Goal: Task Accomplishment & Management: Use online tool/utility

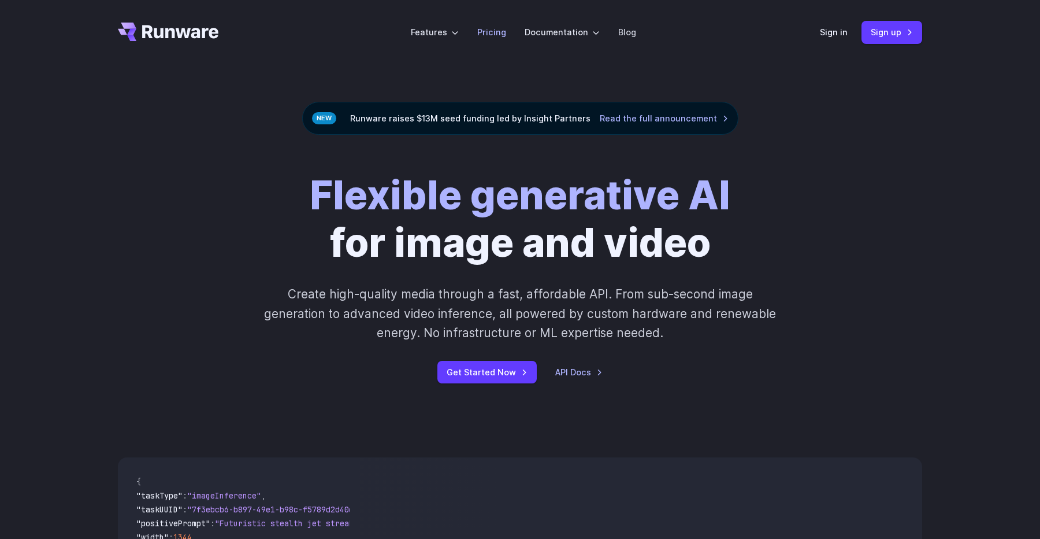
click at [500, 34] on link "Pricing" at bounding box center [491, 31] width 29 height 13
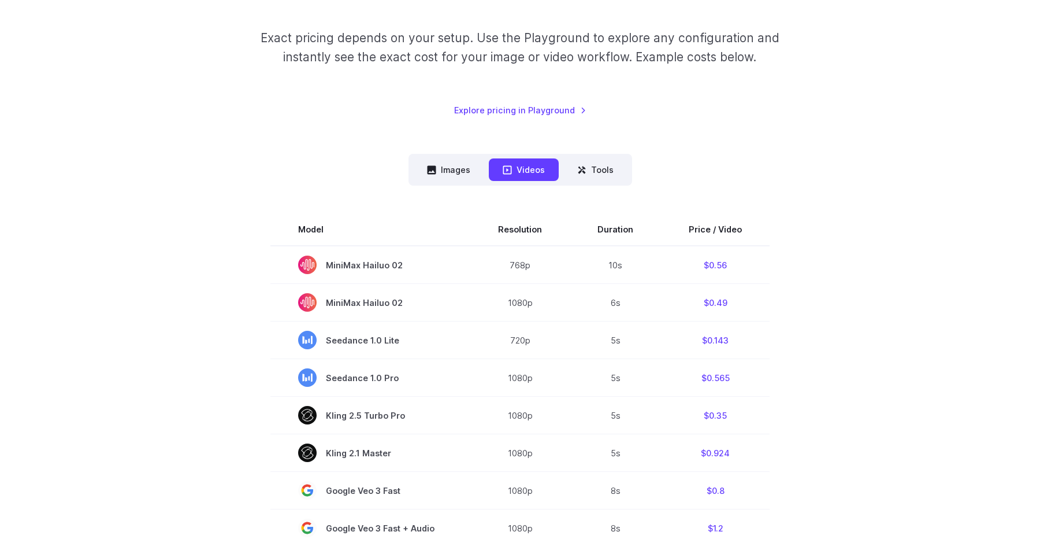
scroll to position [177, 0]
click at [456, 178] on button "Images" at bounding box center [448, 168] width 71 height 23
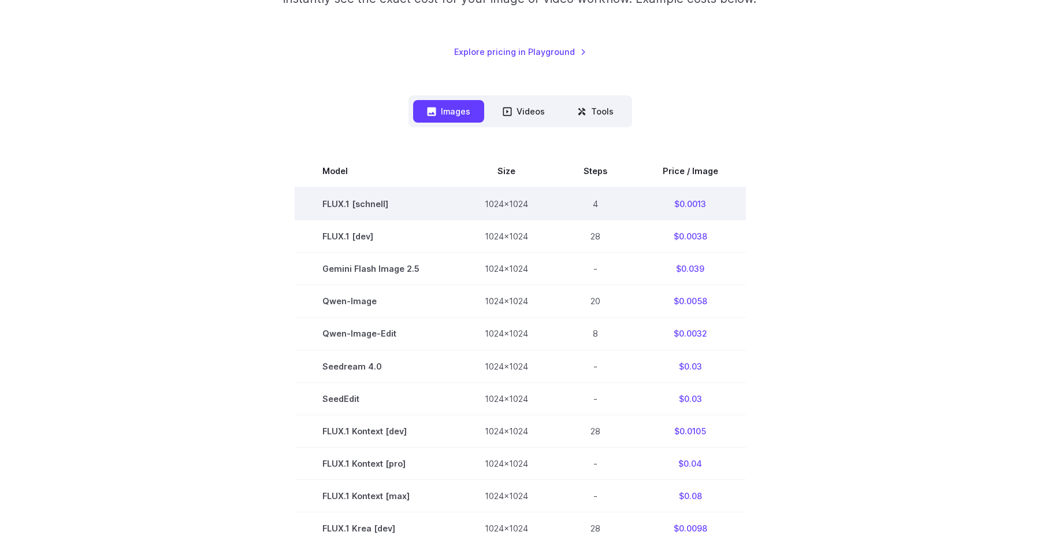
scroll to position [243, 0]
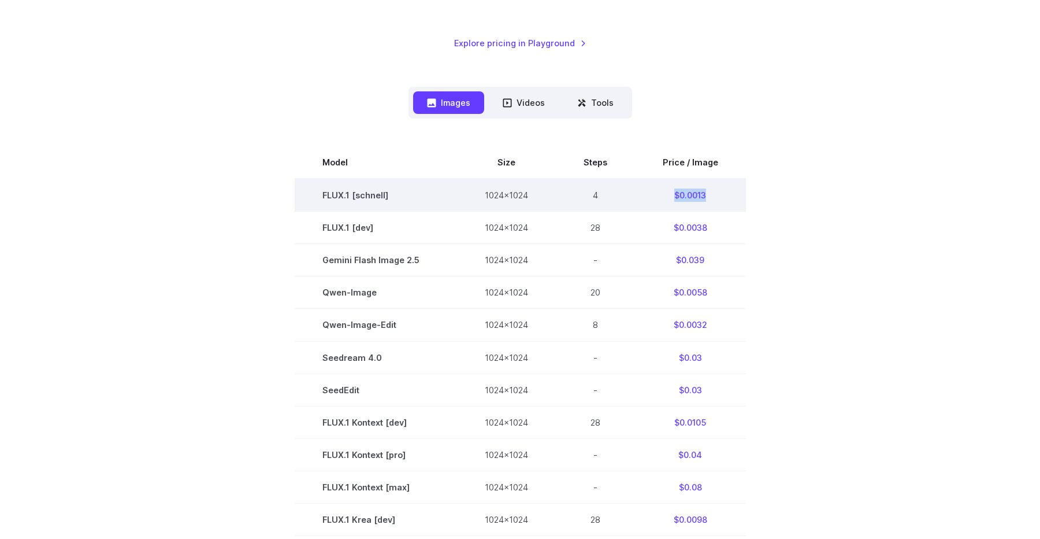
drag, startPoint x: 710, startPoint y: 195, endPoint x: 649, endPoint y: 194, distance: 60.7
click at [649, 194] on td "$0.0013" at bounding box center [690, 195] width 111 height 33
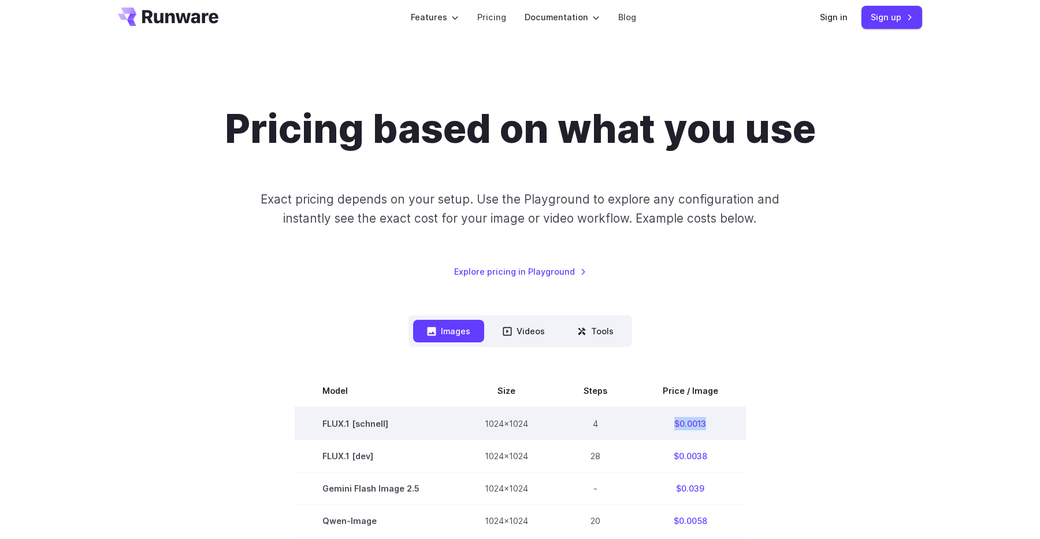
scroll to position [0, 0]
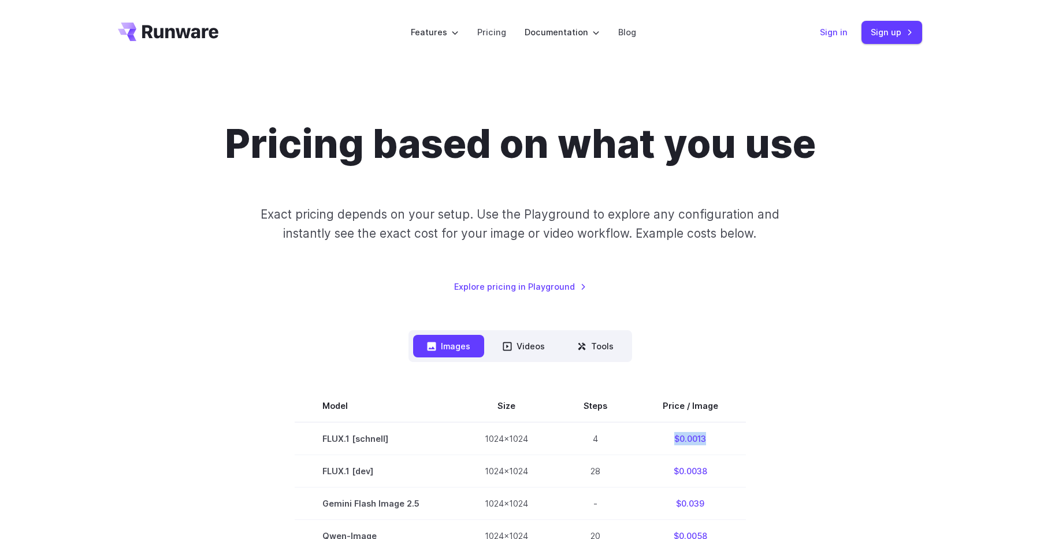
click at [841, 28] on link "Sign in" at bounding box center [834, 31] width 28 height 13
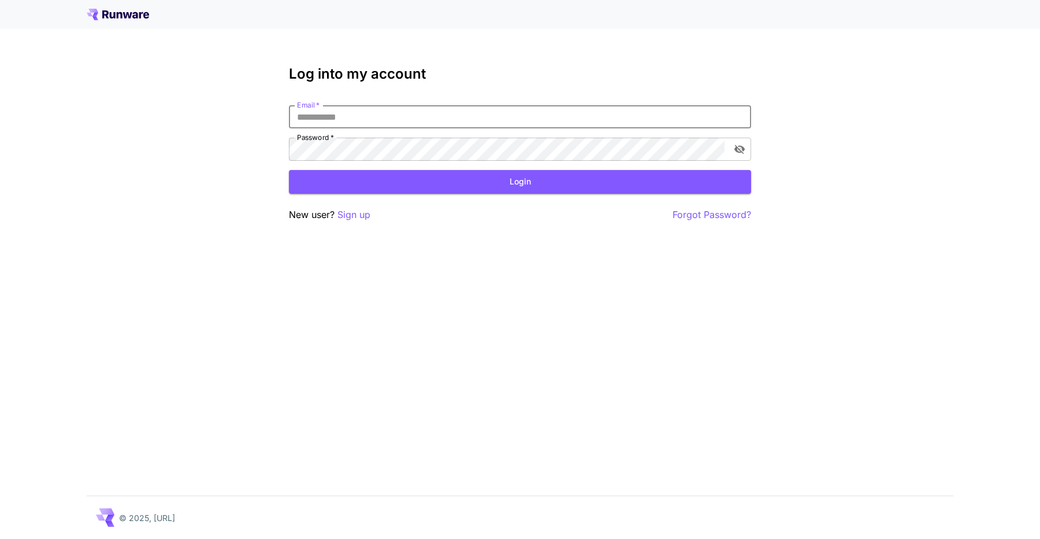
click at [565, 118] on input "Email   *" at bounding box center [520, 116] width 462 height 23
type input "**********"
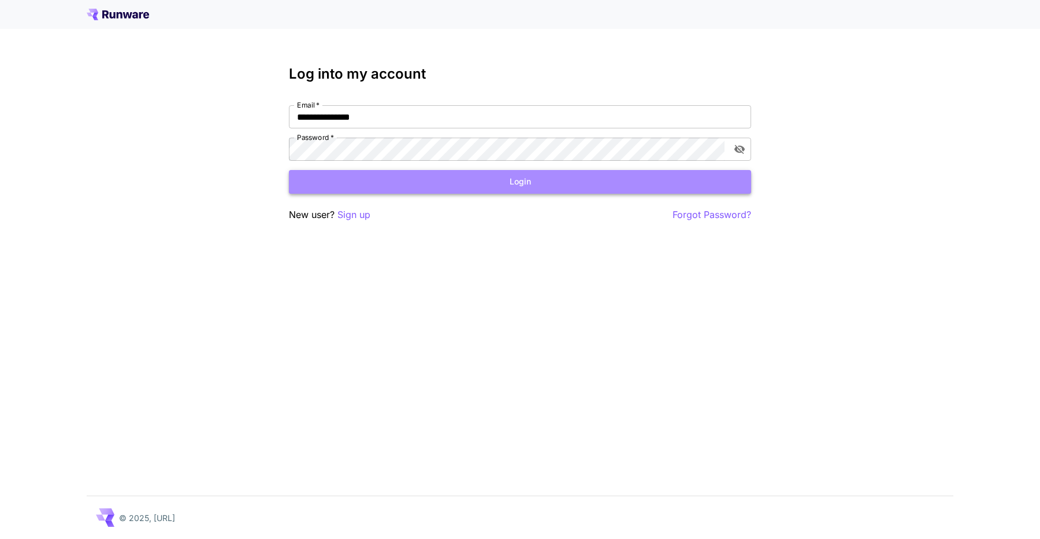
click at [541, 174] on button "Login" at bounding box center [520, 182] width 462 height 24
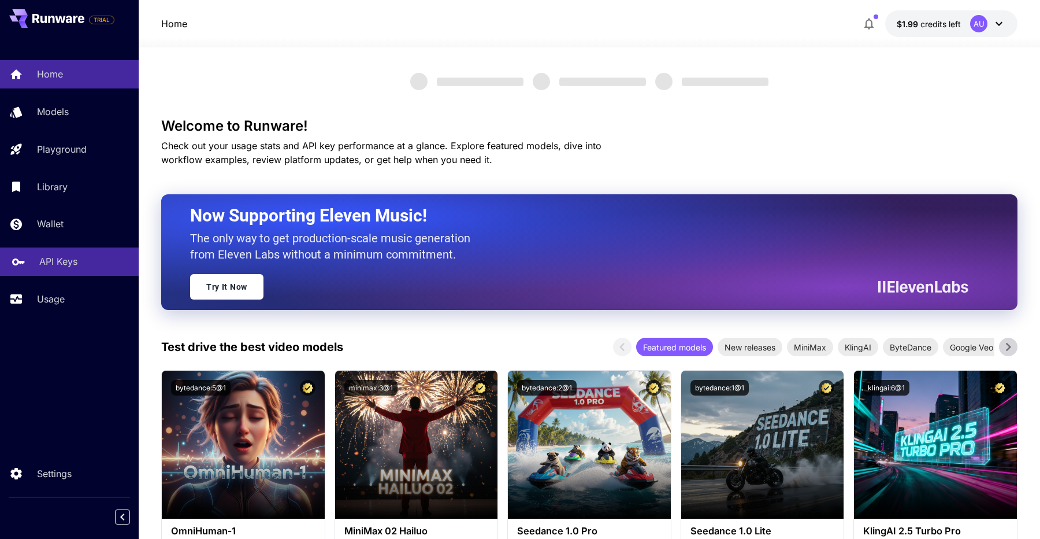
click at [69, 265] on p "API Keys" at bounding box center [58, 261] width 38 height 14
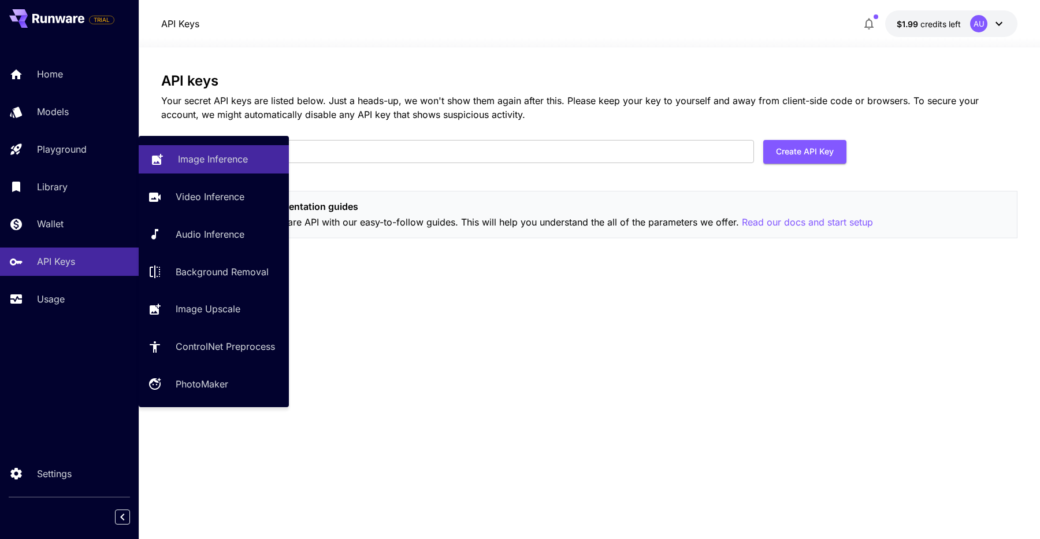
click at [189, 159] on p "Image Inference" at bounding box center [213, 159] width 70 height 14
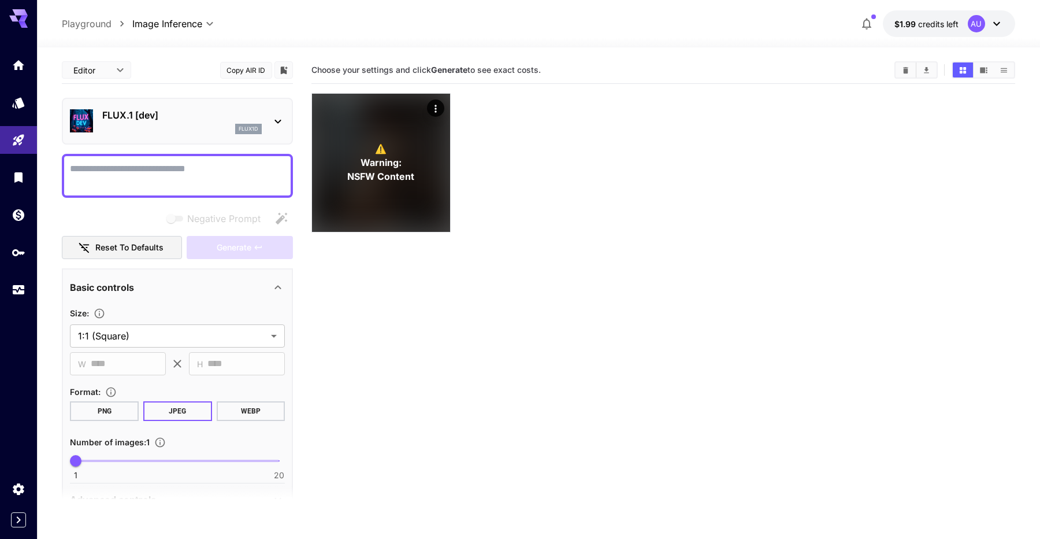
click at [222, 131] on div "flux1d" at bounding box center [181, 129] width 159 height 10
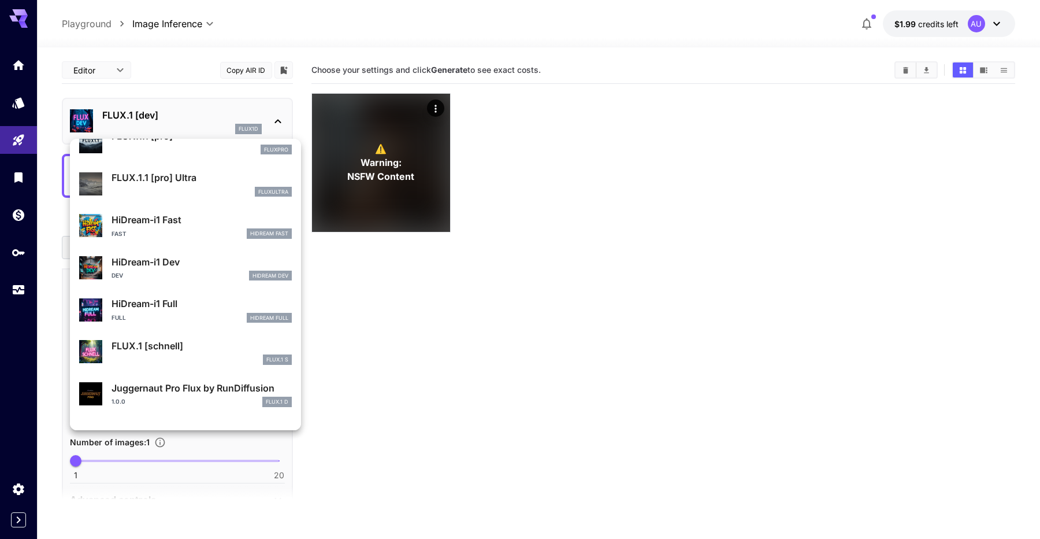
scroll to position [935, 0]
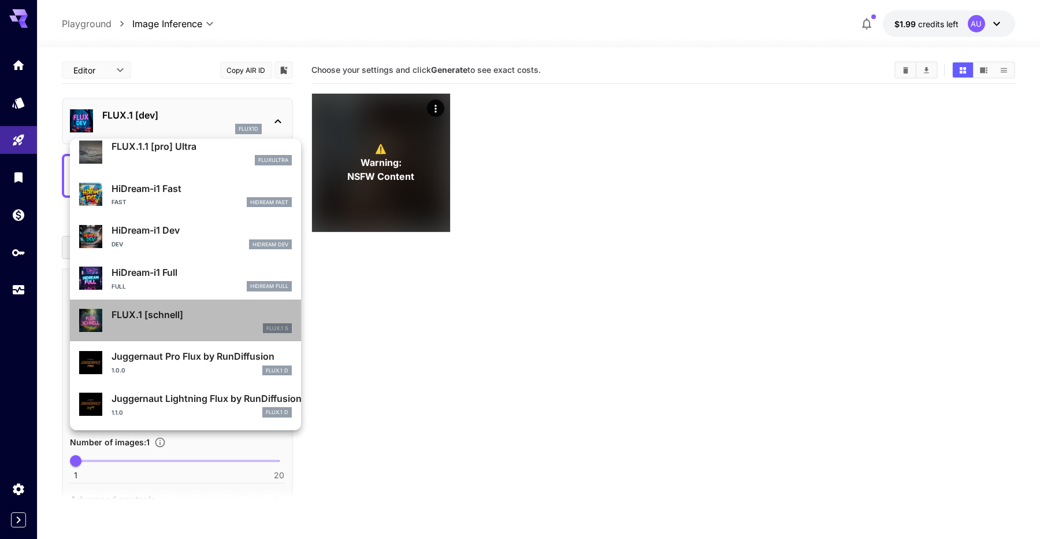
click at [186, 321] on div "FLUX.1 [schnell] FLUX.1 S" at bounding box center [202, 320] width 180 height 26
type input "*"
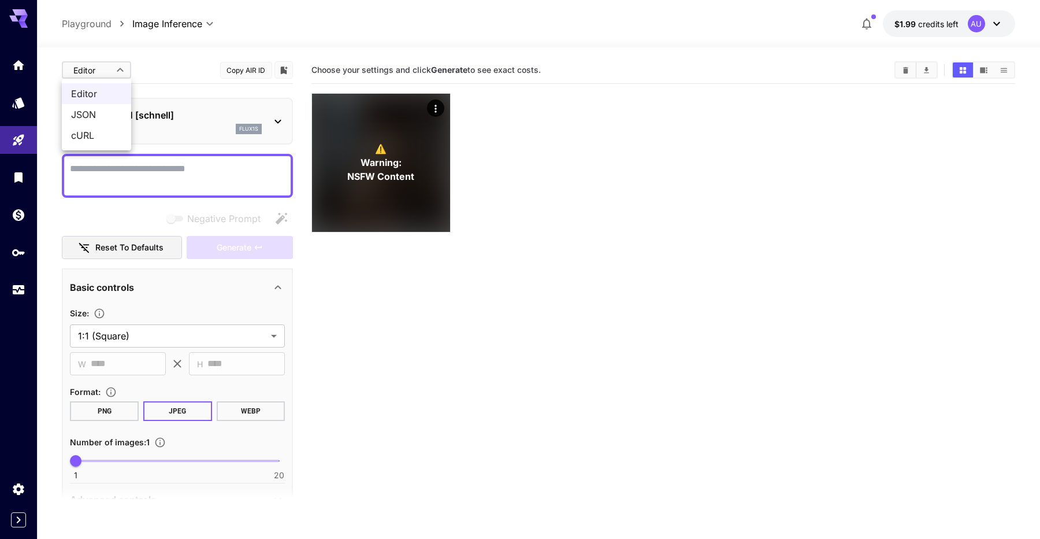
click at [120, 67] on body "**********" at bounding box center [520, 315] width 1040 height 630
click at [98, 126] on li "cURL" at bounding box center [96, 135] width 69 height 21
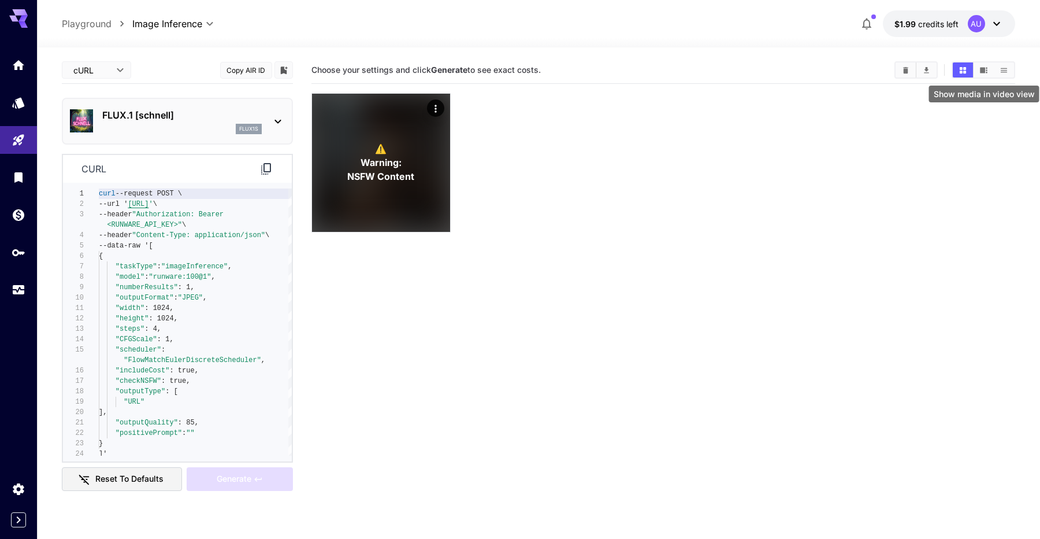
click at [983, 71] on icon "Show media in video view" at bounding box center [984, 70] width 8 height 6
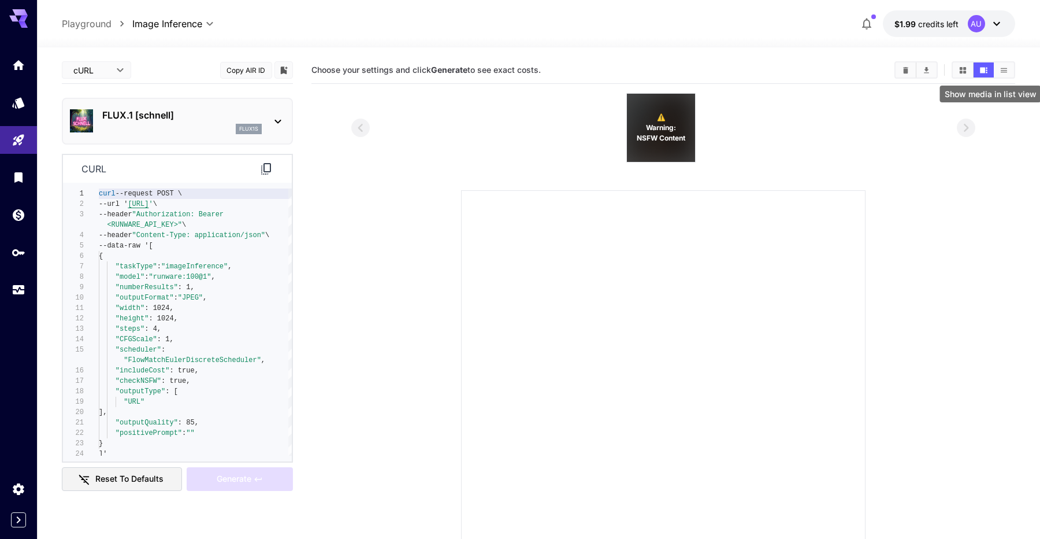
click at [1003, 72] on icon "Show media in list view" at bounding box center [1004, 70] width 9 height 9
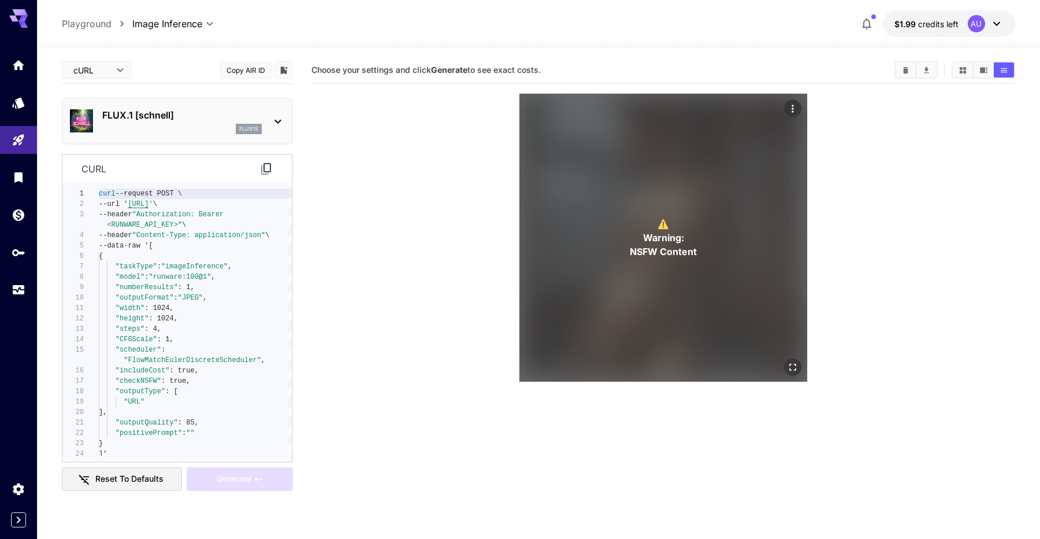
click at [655, 244] on span "NSFW Content" at bounding box center [663, 251] width 67 height 14
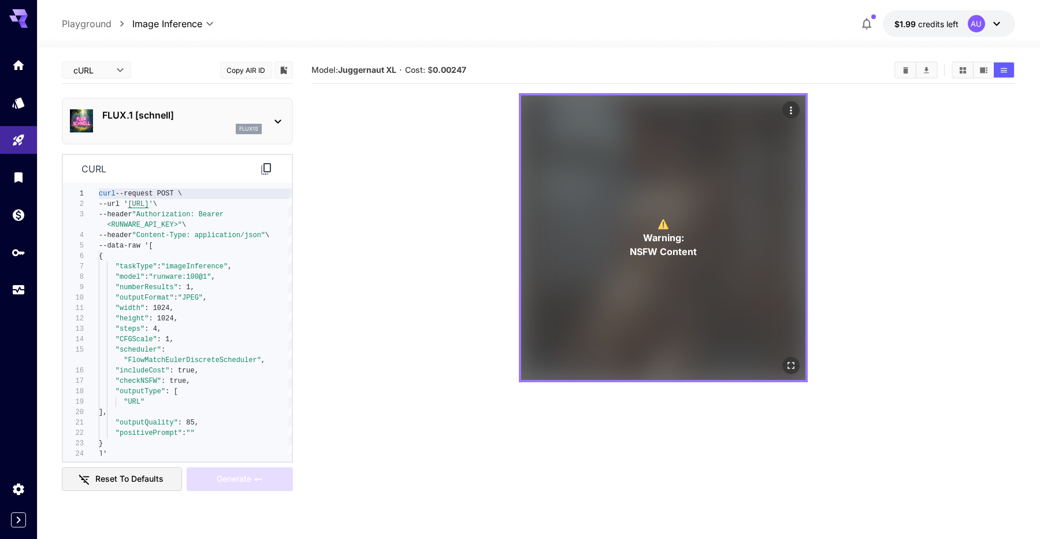
click at [672, 227] on p "⚠️ Warning: NSFW Content" at bounding box center [663, 238] width 67 height 42
click at [789, 112] on icon "Actions" at bounding box center [791, 111] width 12 height 12
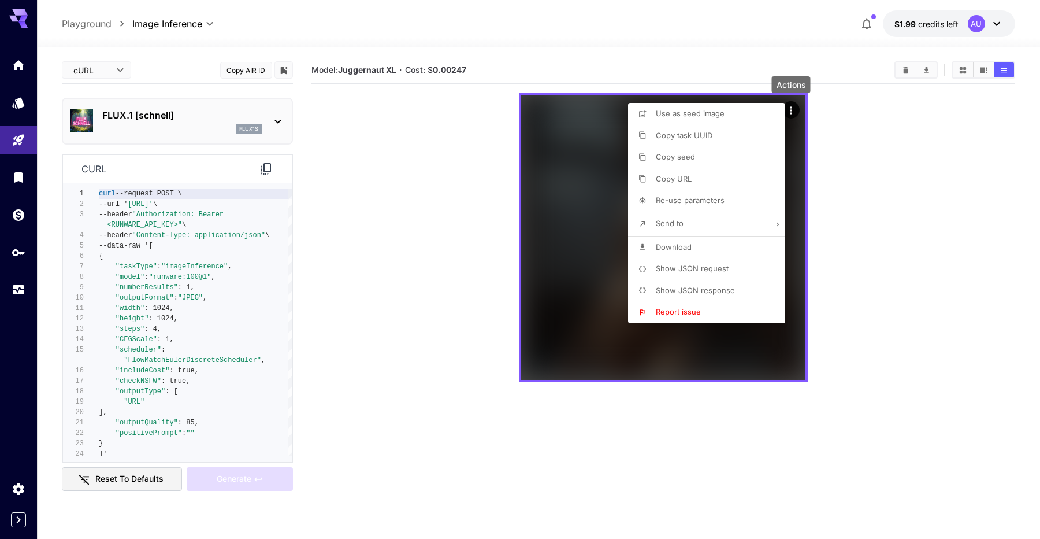
click at [526, 250] on div at bounding box center [520, 269] width 1040 height 539
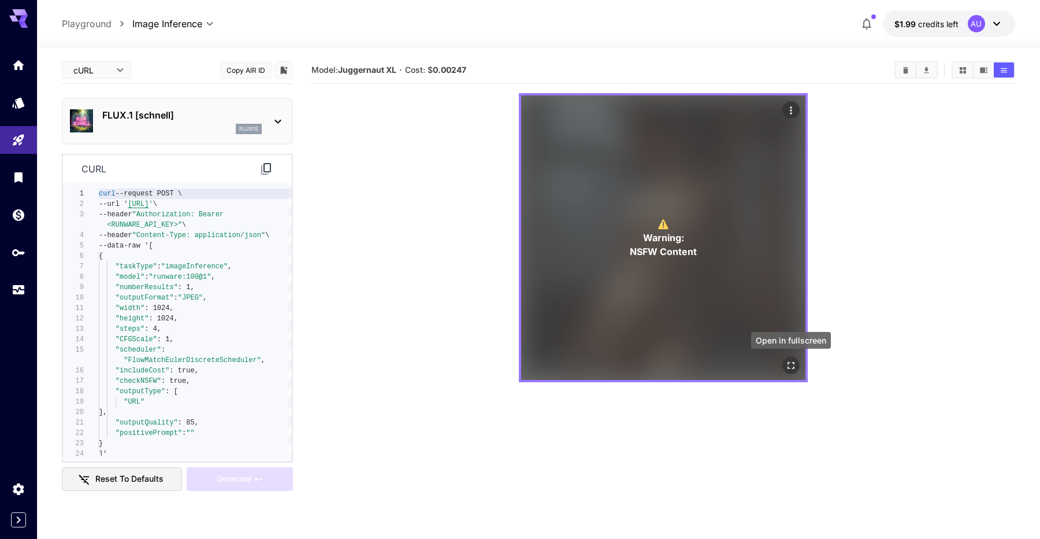
click at [789, 366] on icon "Open in fullscreen" at bounding box center [791, 365] width 12 height 12
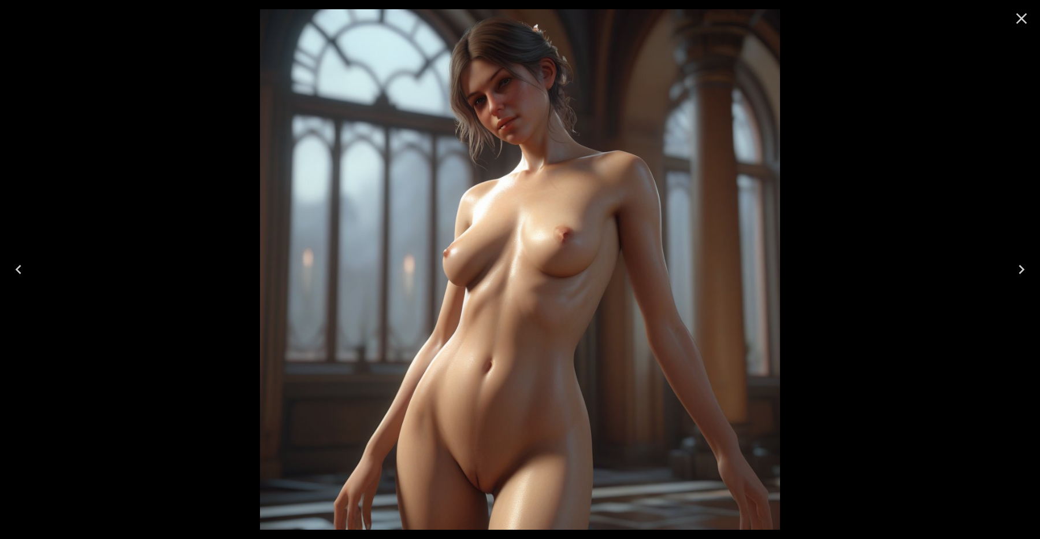
click at [812, 326] on div at bounding box center [520, 269] width 1040 height 539
click at [1024, 21] on icon "Close" at bounding box center [1021, 18] width 11 height 11
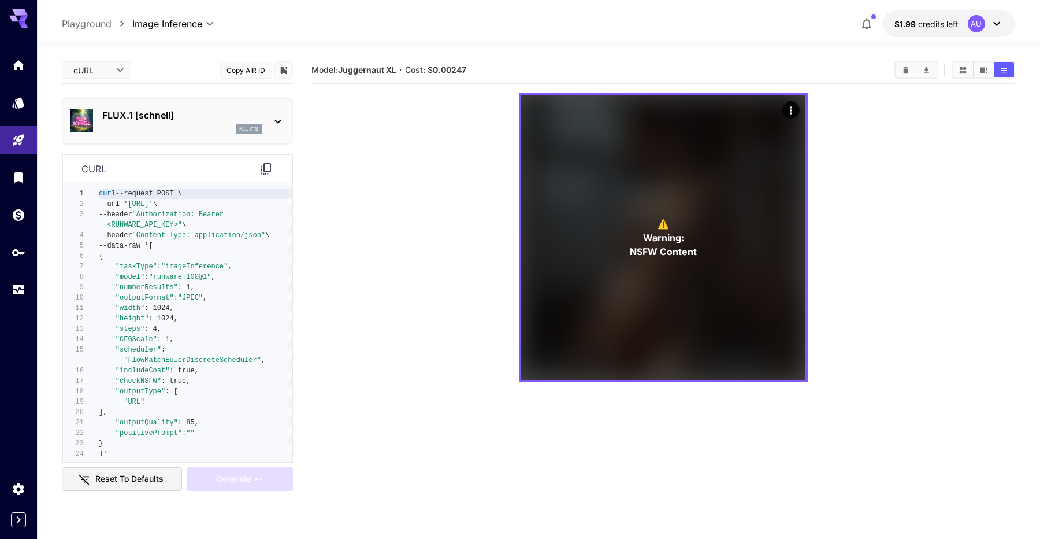
click at [110, 69] on body "**********" at bounding box center [520, 315] width 1040 height 630
click at [105, 95] on span "Editor" at bounding box center [96, 94] width 51 height 14
type input "****"
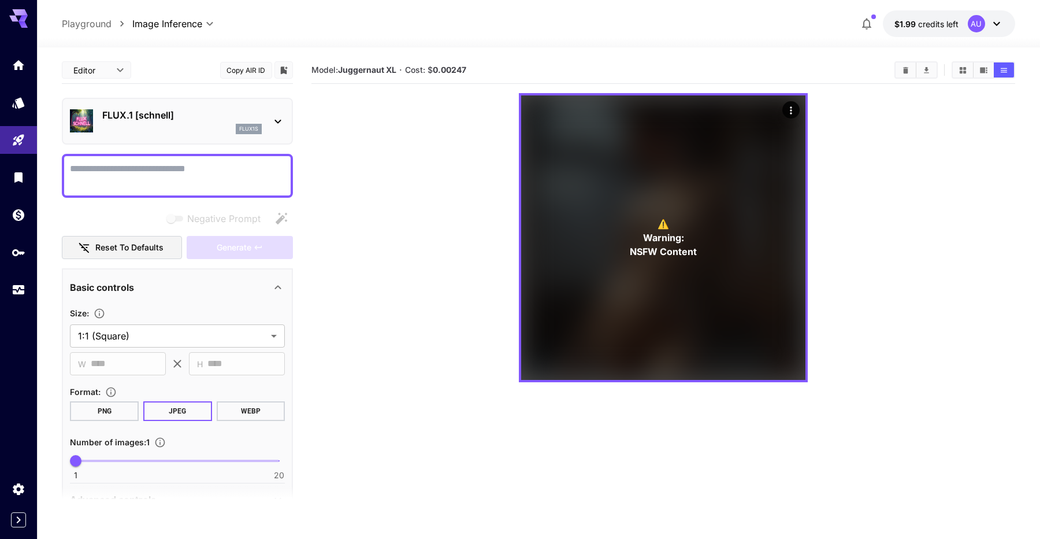
click at [243, 184] on textarea "Negative Prompt" at bounding box center [177, 176] width 215 height 28
click at [972, 25] on div "AU" at bounding box center [976, 23] width 17 height 17
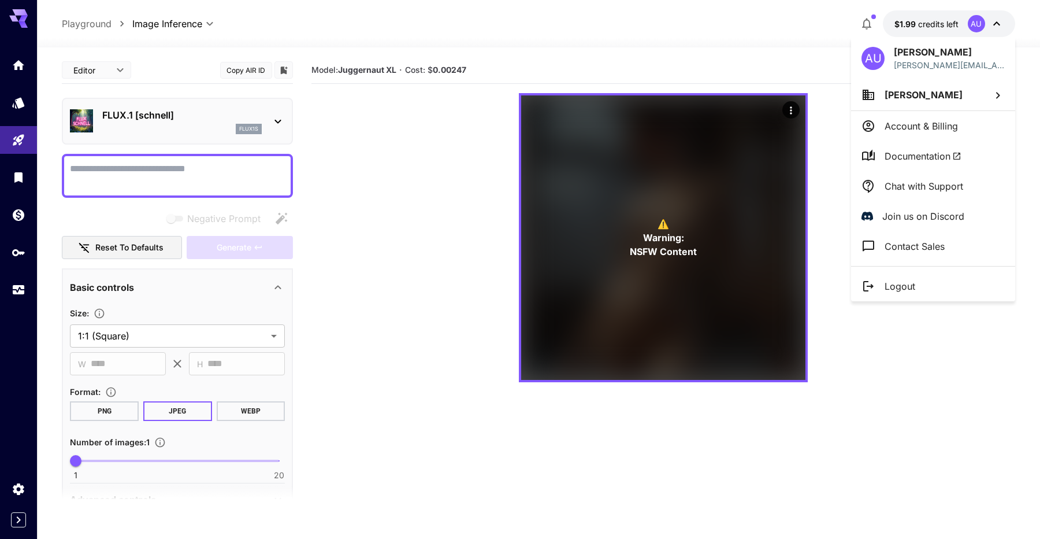
click at [21, 493] on div at bounding box center [520, 269] width 1040 height 539
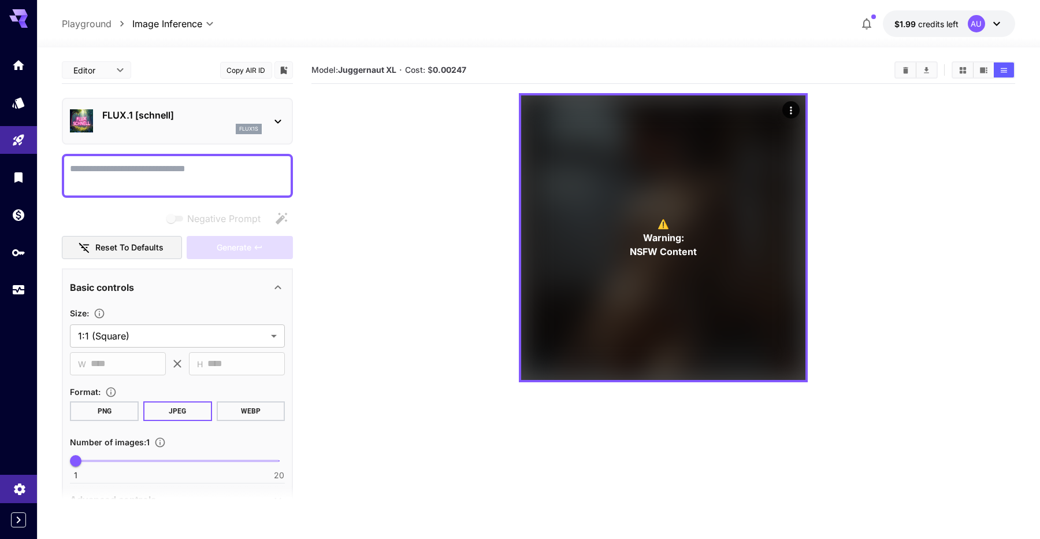
click at [21, 488] on icon "Settings" at bounding box center [19, 486] width 11 height 12
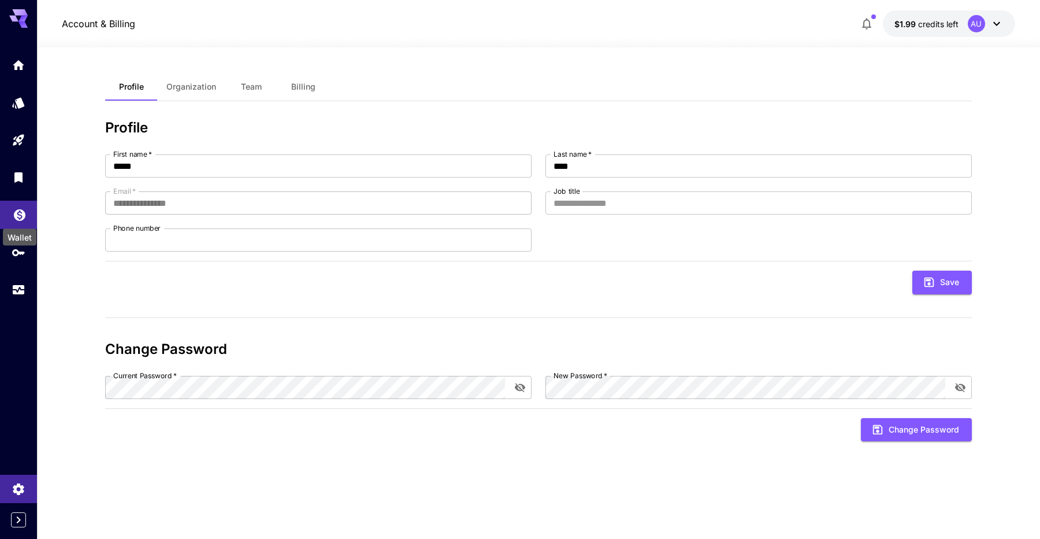
click at [21, 216] on icon "Wallet" at bounding box center [20, 212] width 14 height 14
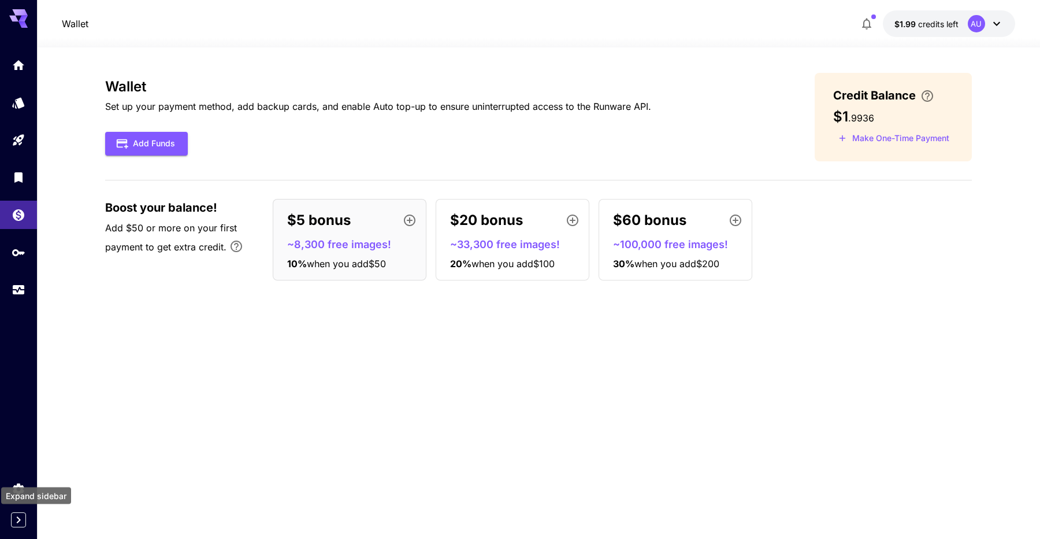
click at [17, 515] on icon "Expand sidebar" at bounding box center [19, 520] width 14 height 14
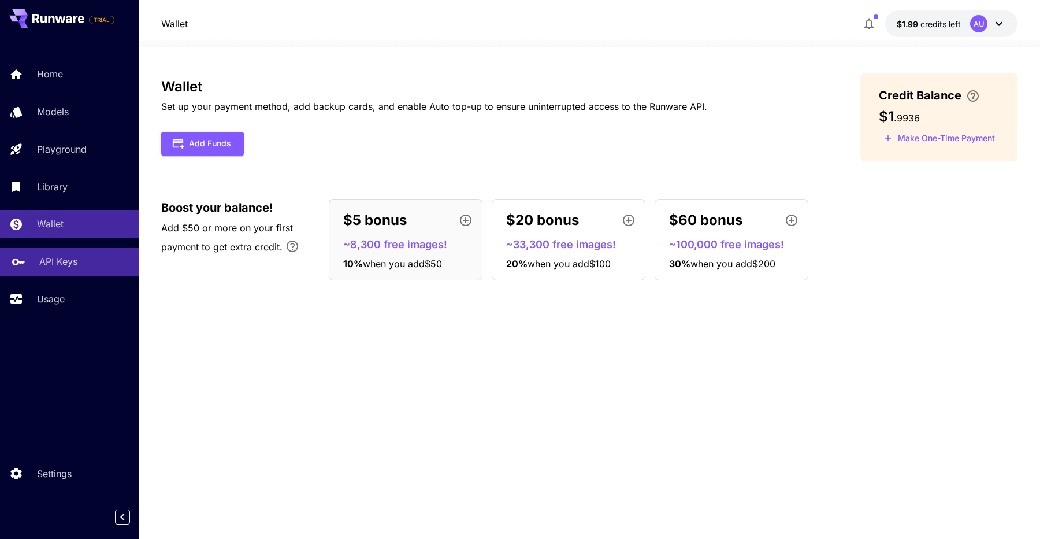
click at [73, 265] on p "API Keys" at bounding box center [58, 261] width 38 height 14
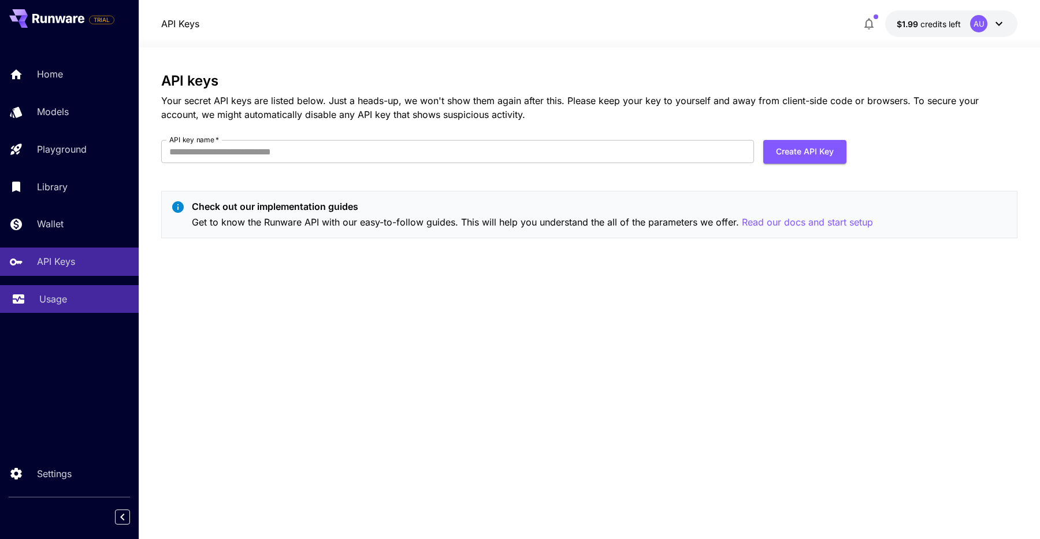
click at [62, 311] on link "Usage" at bounding box center [69, 299] width 139 height 28
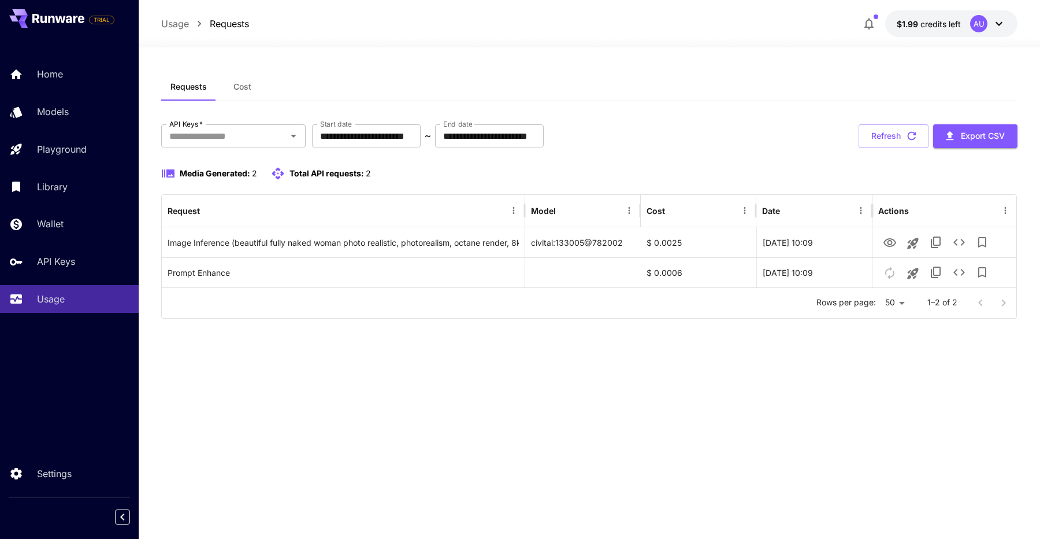
click at [61, 17] on icon at bounding box center [58, 18] width 52 height 9
click at [50, 15] on icon at bounding box center [58, 18] width 52 height 9
click at [237, 84] on span "Cost" at bounding box center [242, 86] width 18 height 10
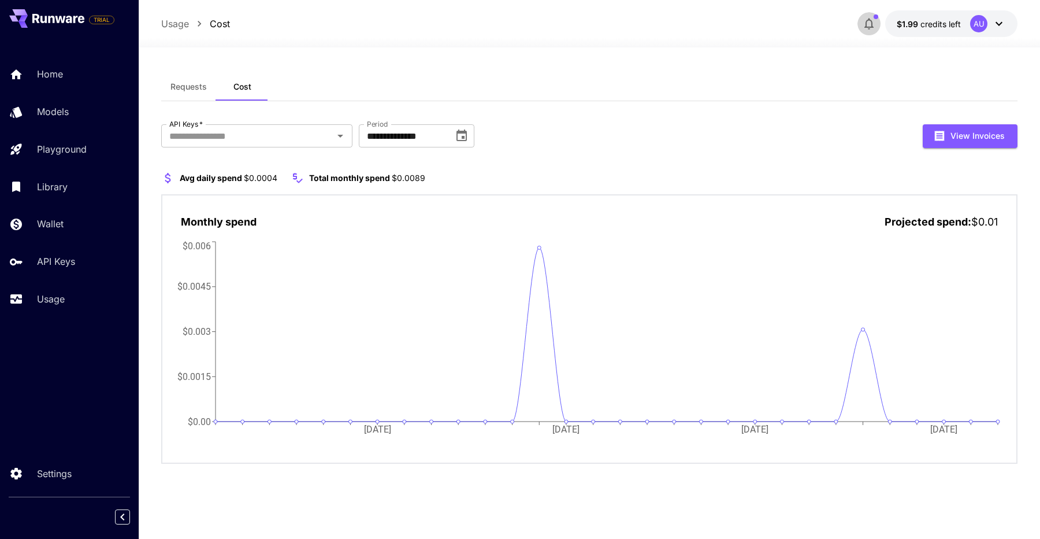
click at [871, 21] on icon "button" at bounding box center [869, 24] width 14 height 14
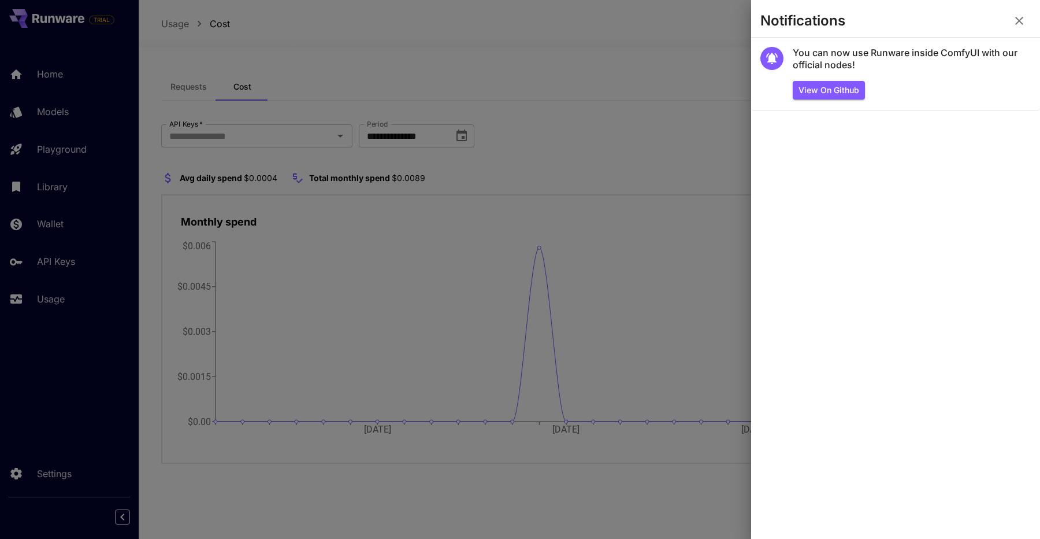
click at [1024, 23] on icon "button" at bounding box center [1019, 21] width 14 height 14
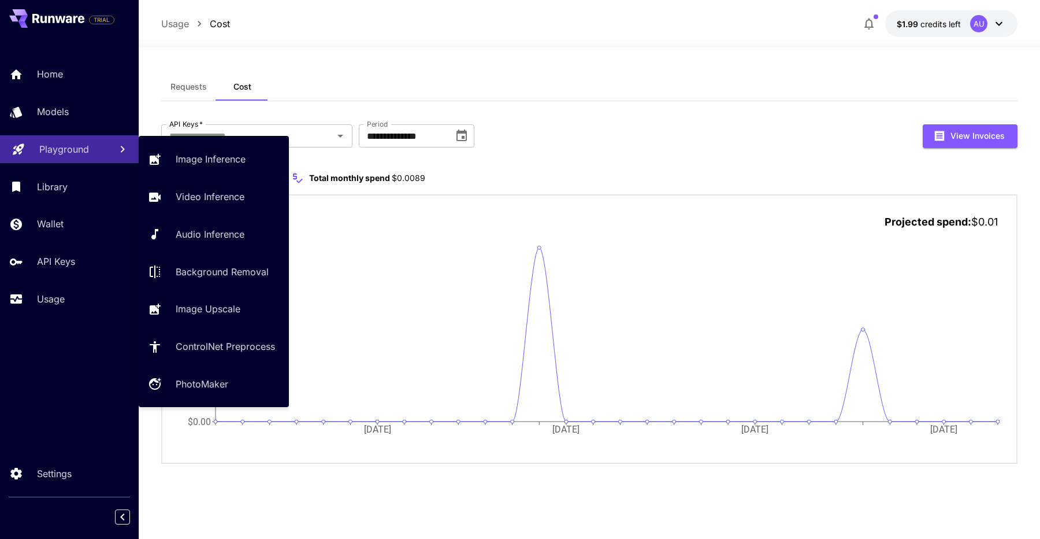
click at [75, 158] on link "Playground" at bounding box center [69, 149] width 139 height 28
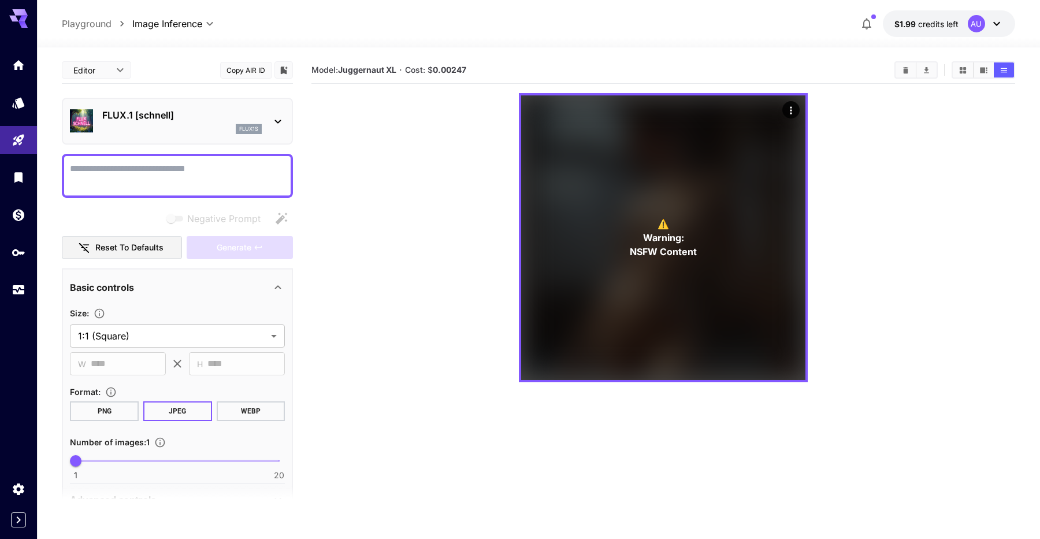
click at [276, 131] on div "FLUX.1 [schnell] flux1s" at bounding box center [177, 120] width 215 height 35
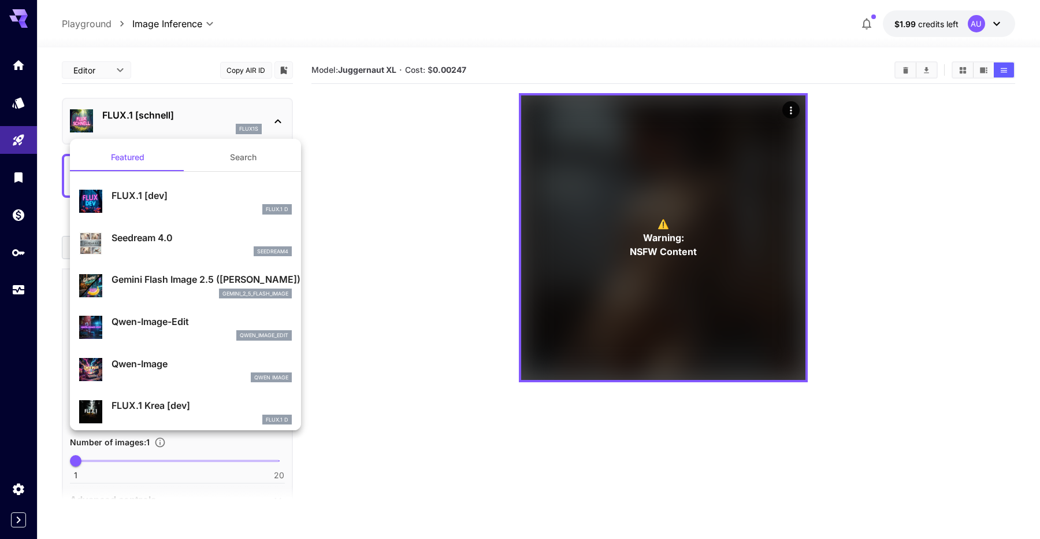
click at [364, 160] on div at bounding box center [520, 269] width 1040 height 539
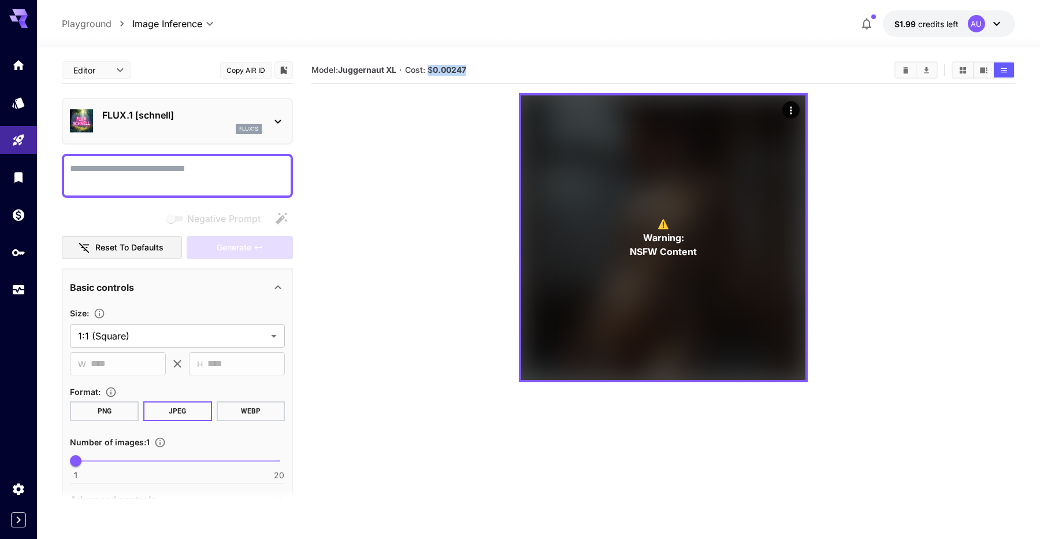
drag, startPoint x: 472, startPoint y: 67, endPoint x: 430, endPoint y: 68, distance: 41.6
click at [430, 68] on section "Model: Juggernaut XL · Cost: $ 0.00247" at bounding box center [598, 70] width 574 height 14
click at [365, 68] on b "Juggernaut XL" at bounding box center [367, 70] width 58 height 10
click at [178, 120] on p "FLUX.1 [schnell]" at bounding box center [181, 115] width 159 height 14
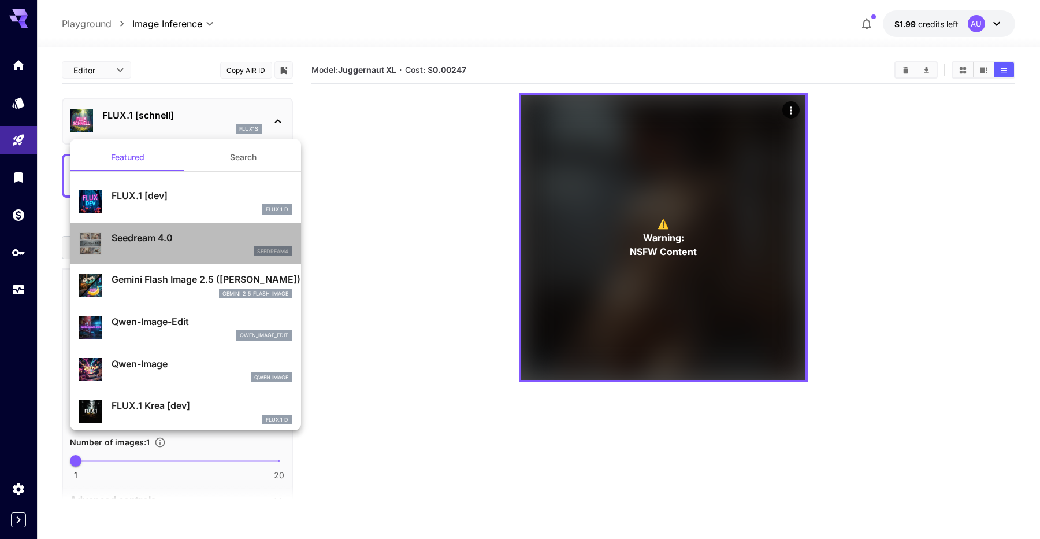
click at [146, 242] on p "Seedream 4.0" at bounding box center [202, 238] width 180 height 14
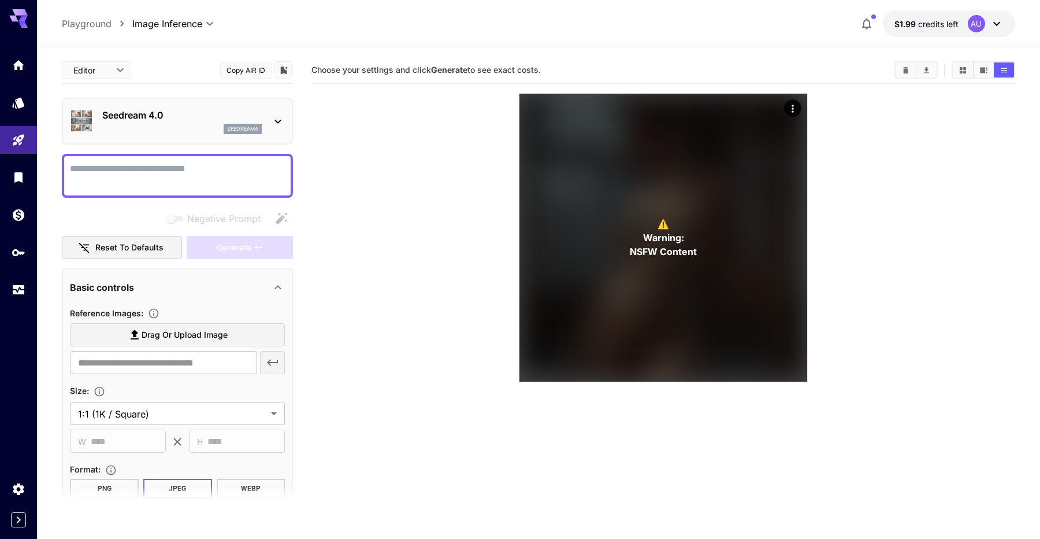
click at [197, 141] on div "Seedream 4.0 seedream4" at bounding box center [177, 121] width 231 height 47
click at [212, 129] on div "seedream4" at bounding box center [181, 129] width 159 height 10
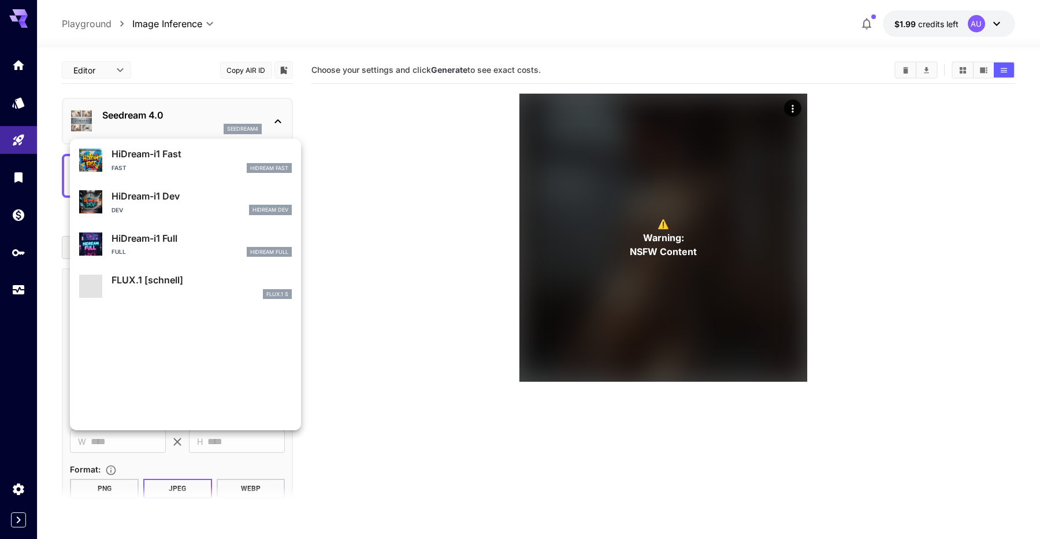
scroll to position [935, 0]
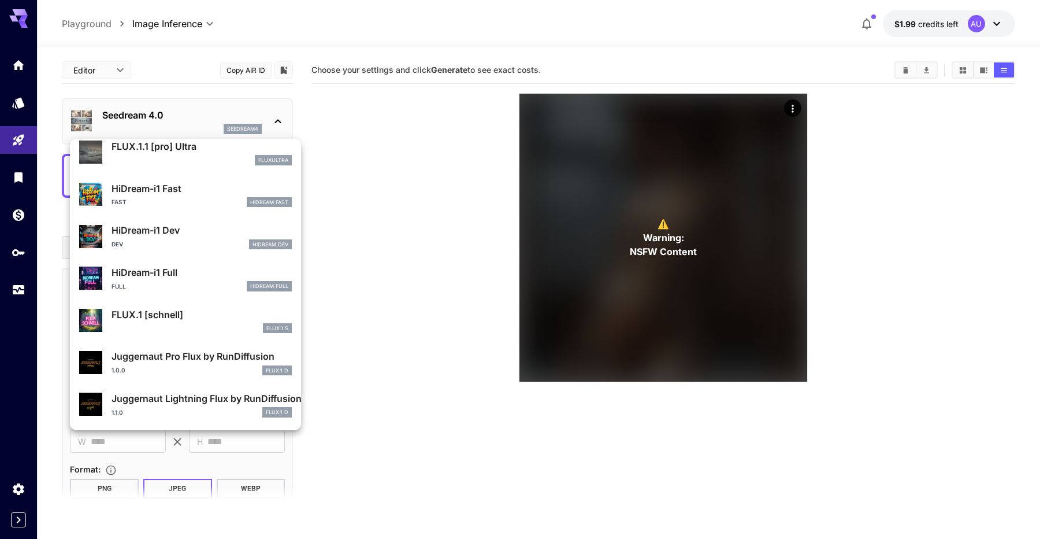
click at [201, 361] on p "Juggernaut Pro Flux by RunDiffusion" at bounding box center [202, 356] width 180 height 14
type input "**********"
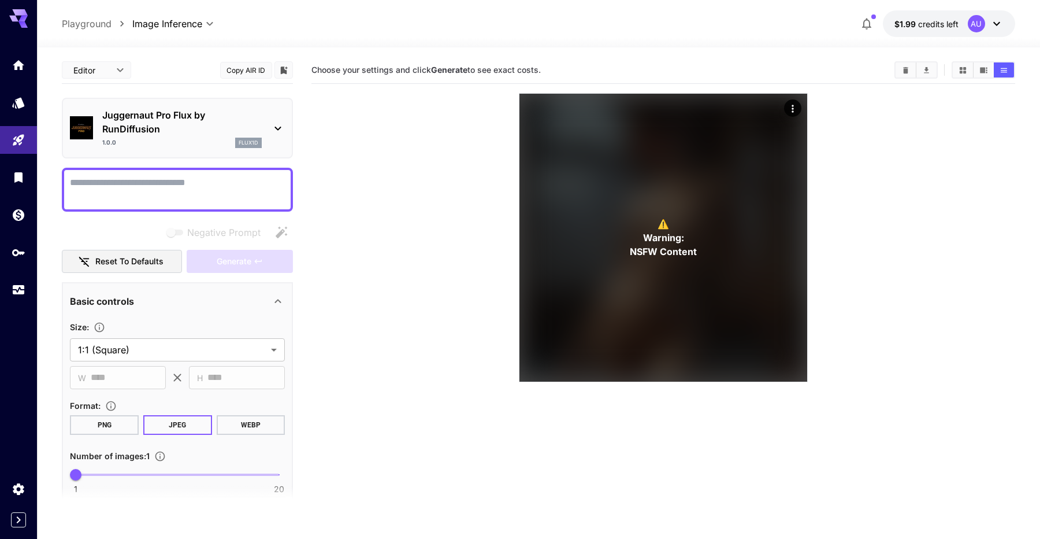
click at [199, 134] on p "Juggernaut Pro Flux by RunDiffusion" at bounding box center [181, 122] width 159 height 28
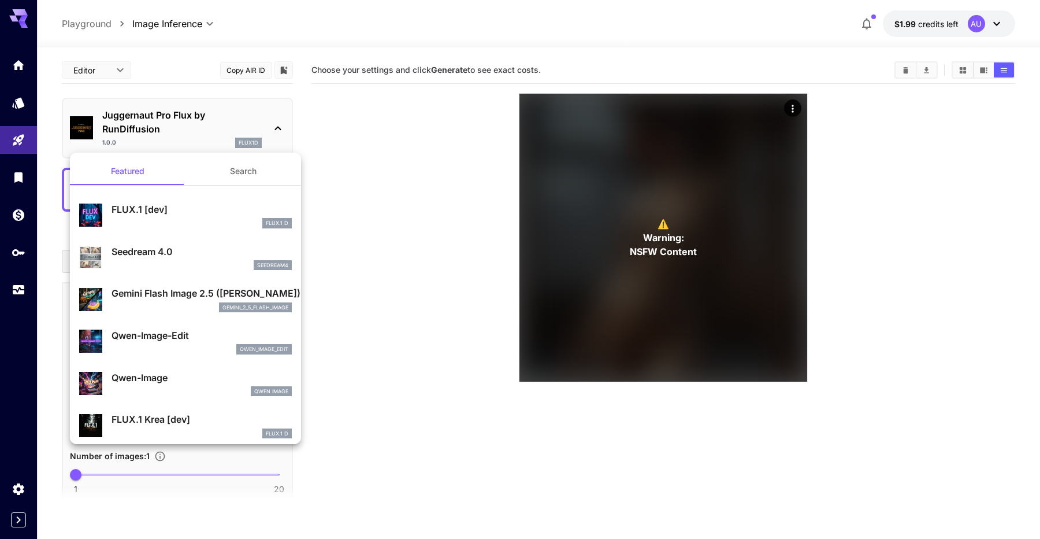
click at [196, 215] on p "FLUX.1 [dev]" at bounding box center [202, 209] width 180 height 14
type input "**"
type input "***"
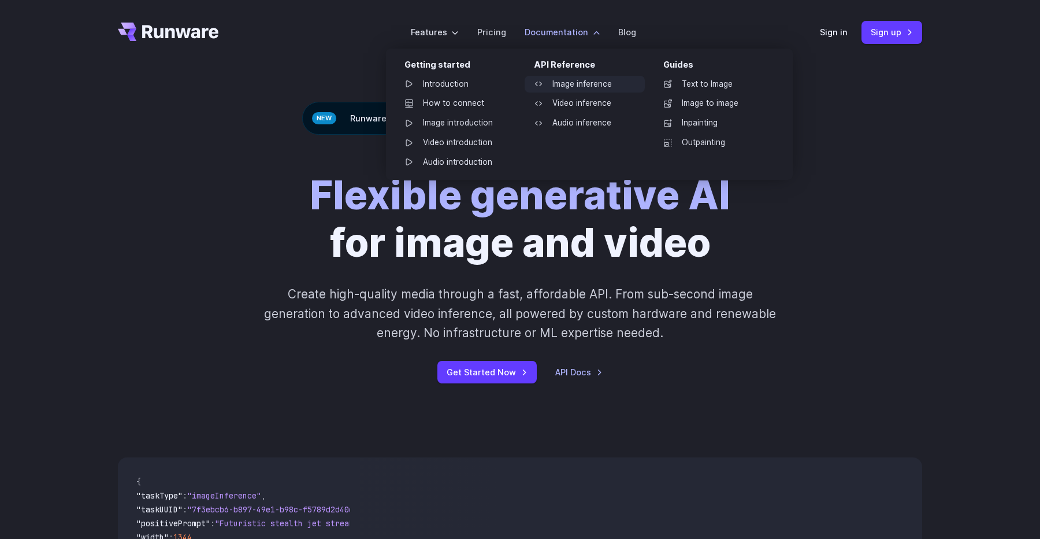
click at [589, 88] on link "Image inference" at bounding box center [585, 84] width 120 height 17
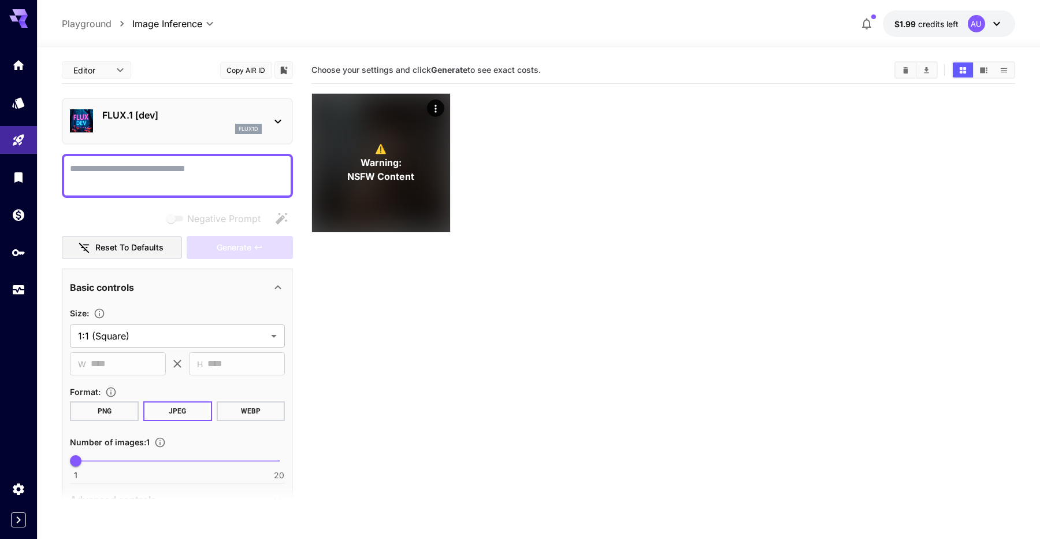
click at [968, 17] on div "AU" at bounding box center [986, 23] width 36 height 17
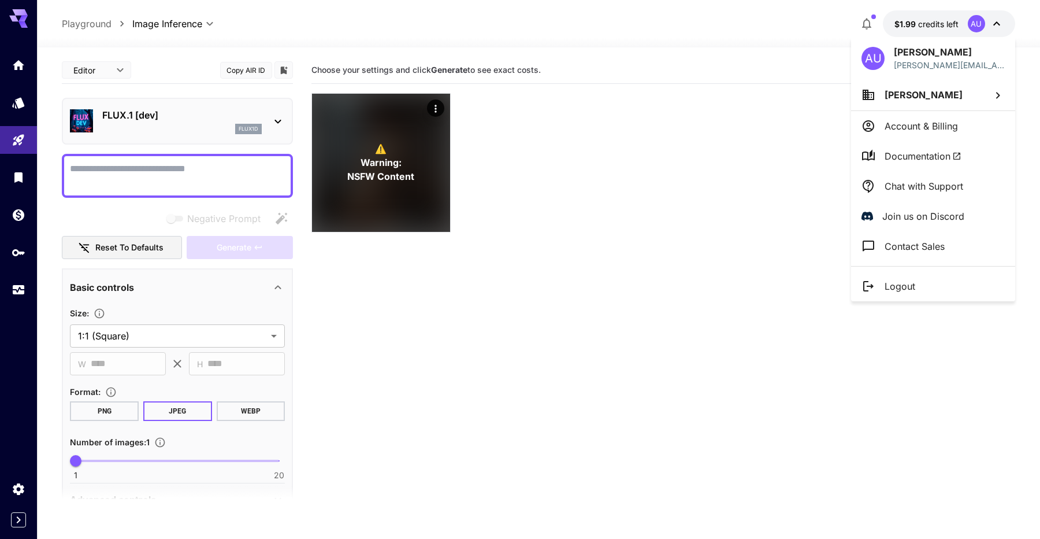
click at [922, 131] on p "Account & Billing" at bounding box center [921, 126] width 73 height 14
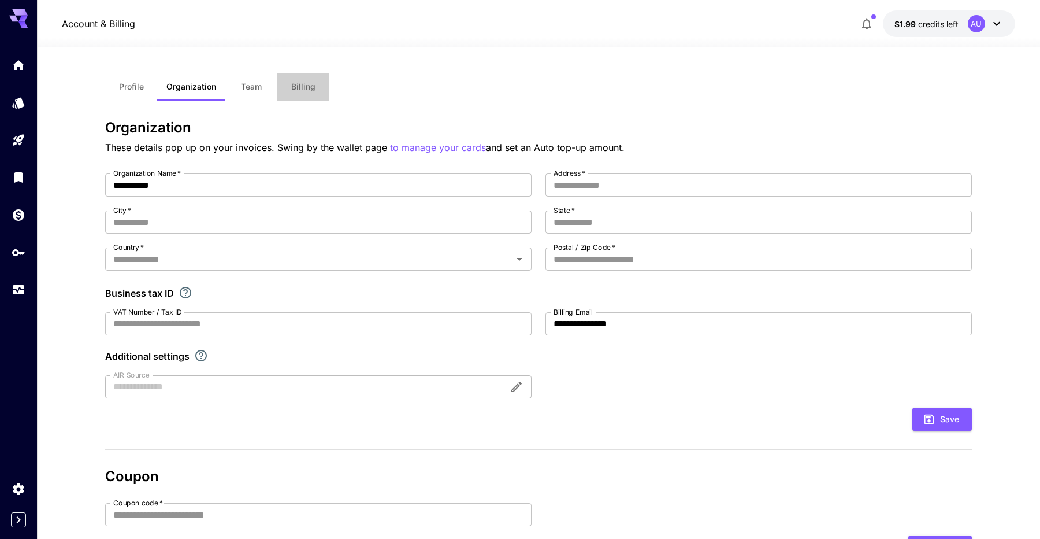
click at [298, 88] on span "Billing" at bounding box center [303, 86] width 24 height 10
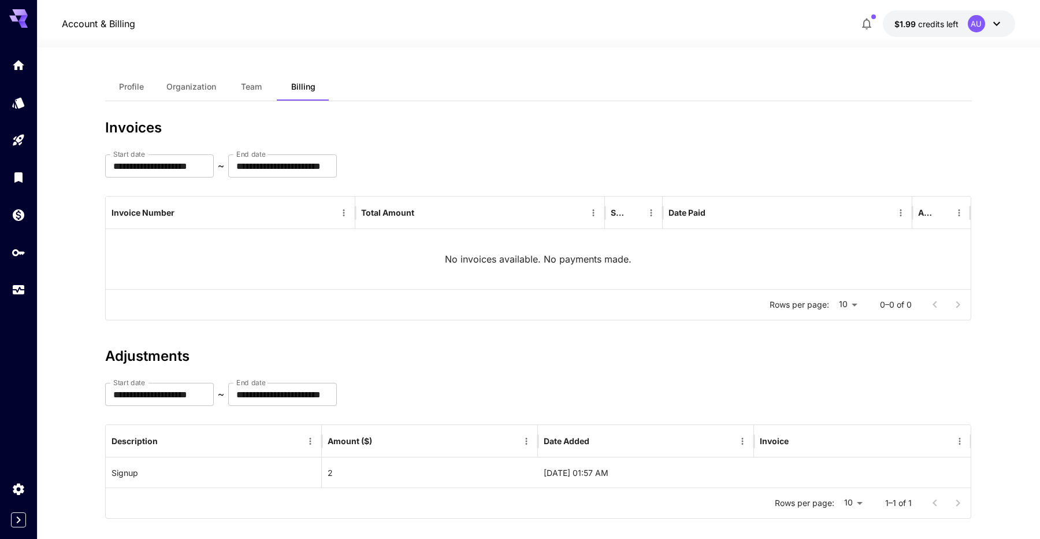
click at [262, 81] on button "Team" at bounding box center [251, 87] width 52 height 28
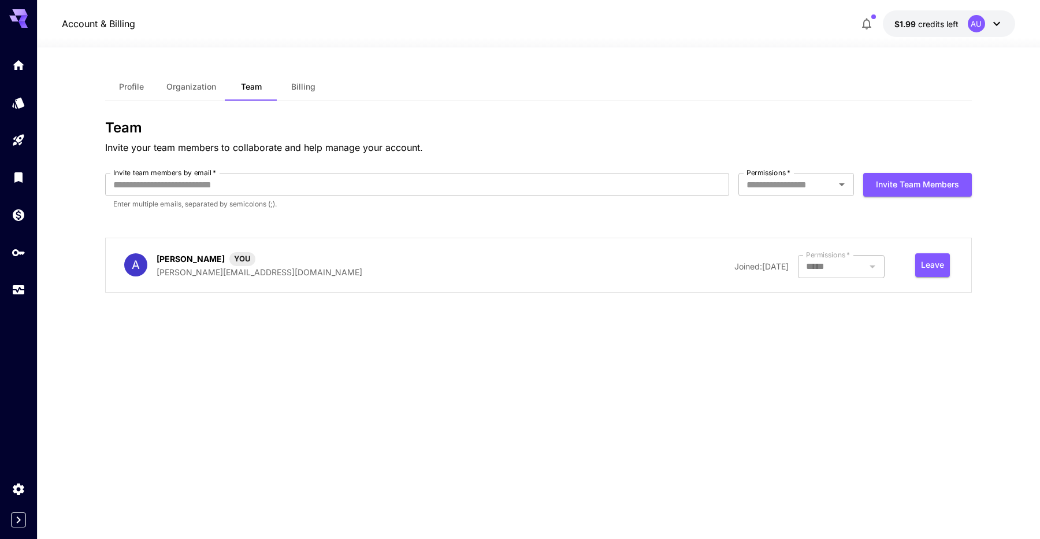
click at [132, 80] on button "Profile" at bounding box center [131, 87] width 52 height 28
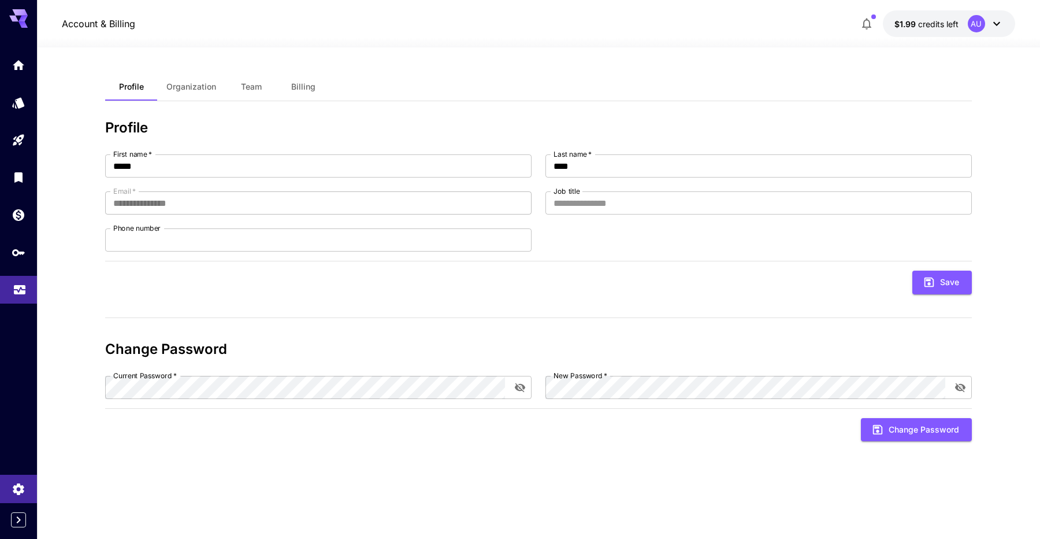
click at [14, 287] on icon "Usage" at bounding box center [20, 284] width 12 height 6
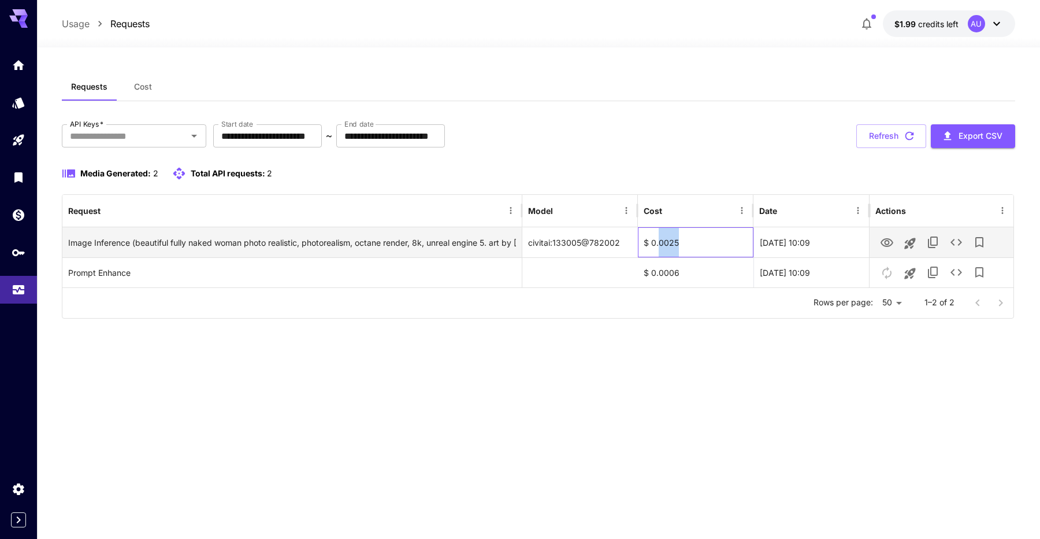
drag, startPoint x: 684, startPoint y: 243, endPoint x: 659, endPoint y: 243, distance: 25.4
click at [659, 243] on div "$ 0.0025" at bounding box center [696, 242] width 116 height 30
click at [887, 240] on icon "View" at bounding box center [887, 242] width 13 height 9
click at [959, 239] on icon "See details" at bounding box center [956, 242] width 14 height 14
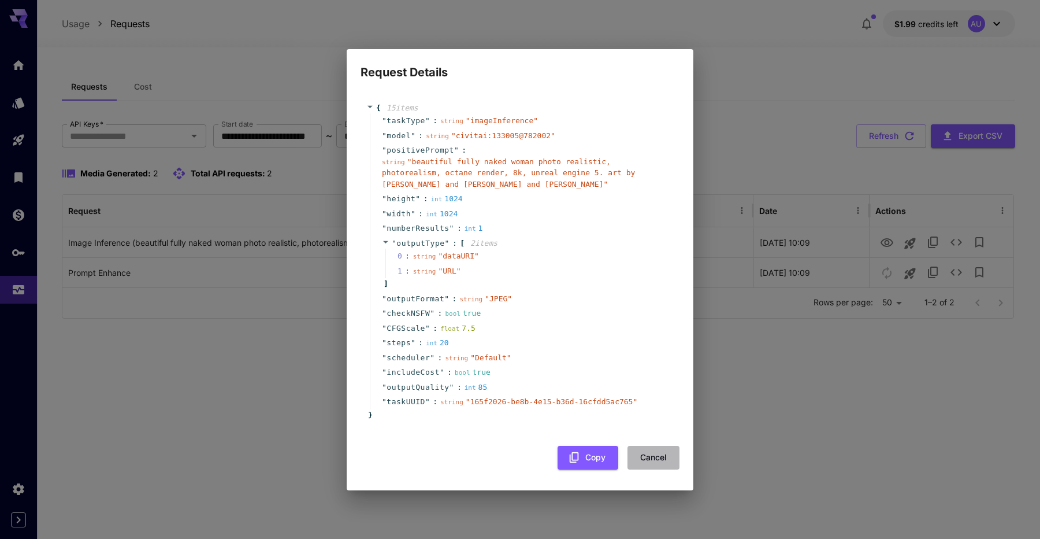
click at [656, 454] on button "Cancel" at bounding box center [654, 457] width 52 height 24
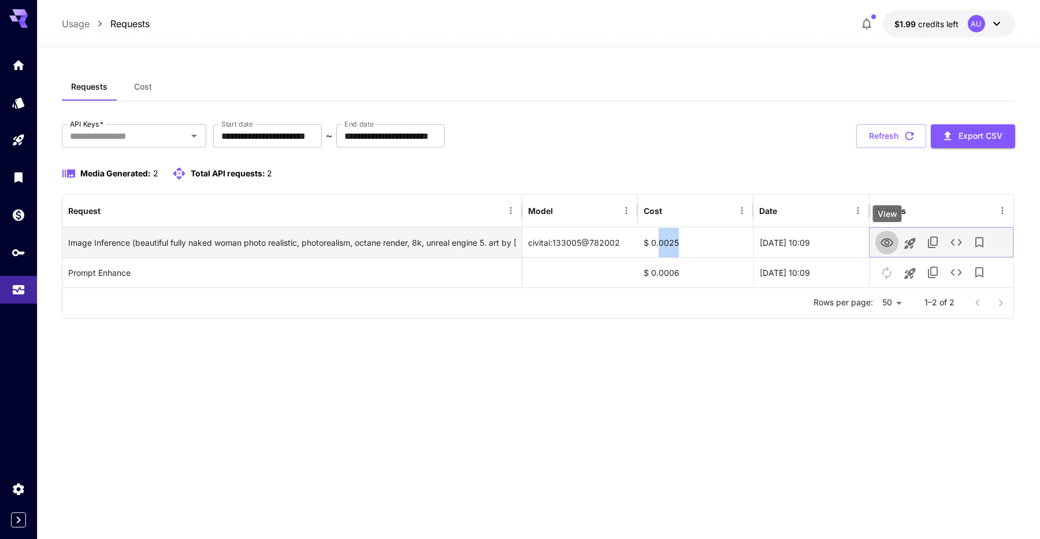
click at [882, 241] on icon "View" at bounding box center [887, 242] width 13 height 9
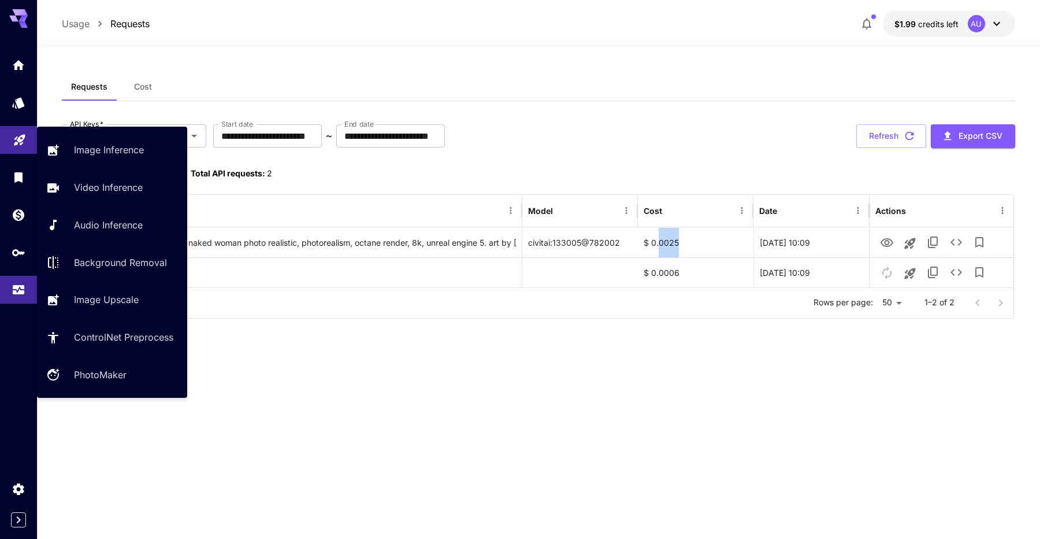
click at [23, 148] on link at bounding box center [18, 140] width 37 height 28
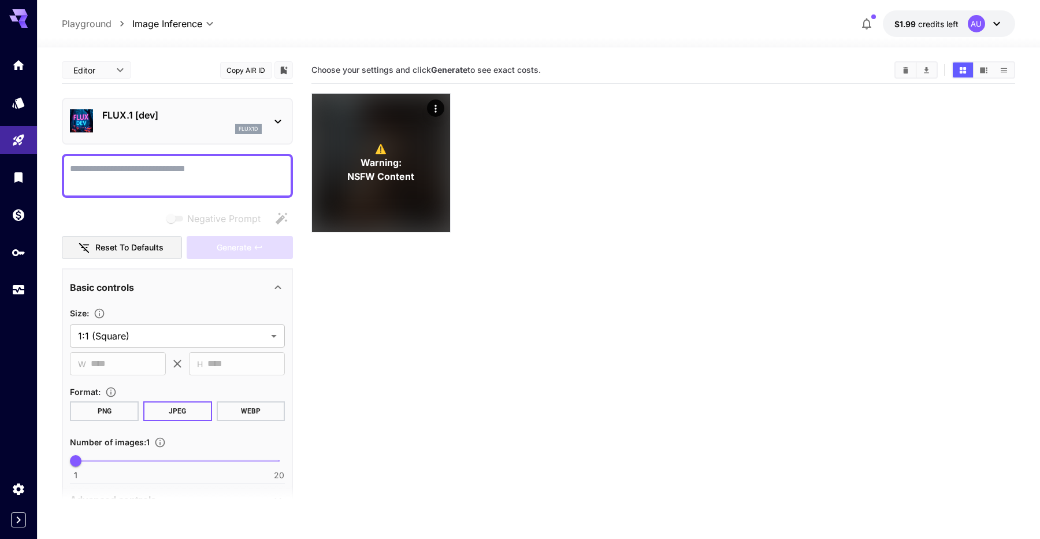
click at [120, 75] on body "**********" at bounding box center [520, 315] width 1040 height 630
click at [114, 133] on span "cURL" at bounding box center [96, 135] width 51 height 14
type input "****"
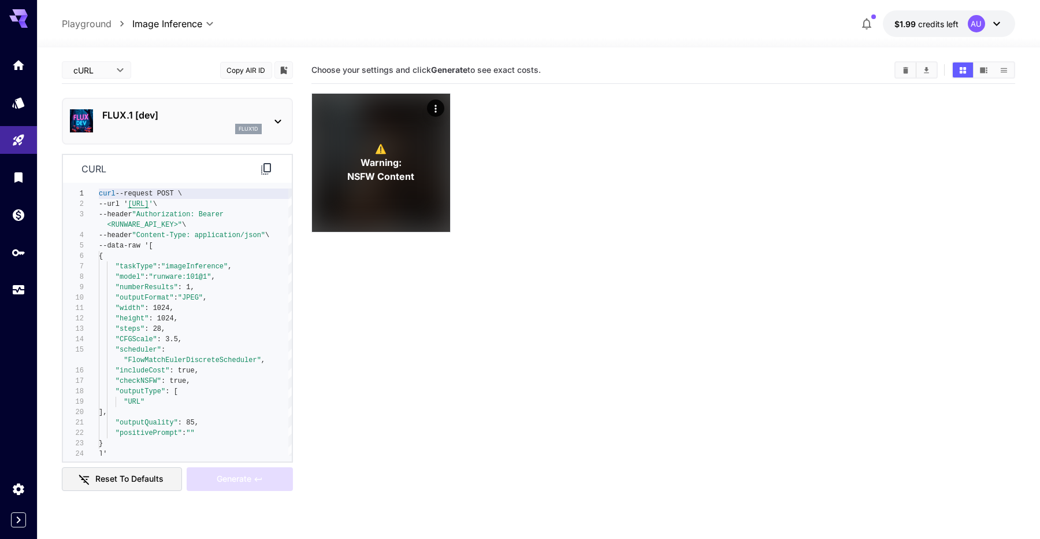
click at [267, 167] on icon at bounding box center [266, 169] width 14 height 14
click at [20, 255] on icon "API Keys" at bounding box center [20, 249] width 14 height 14
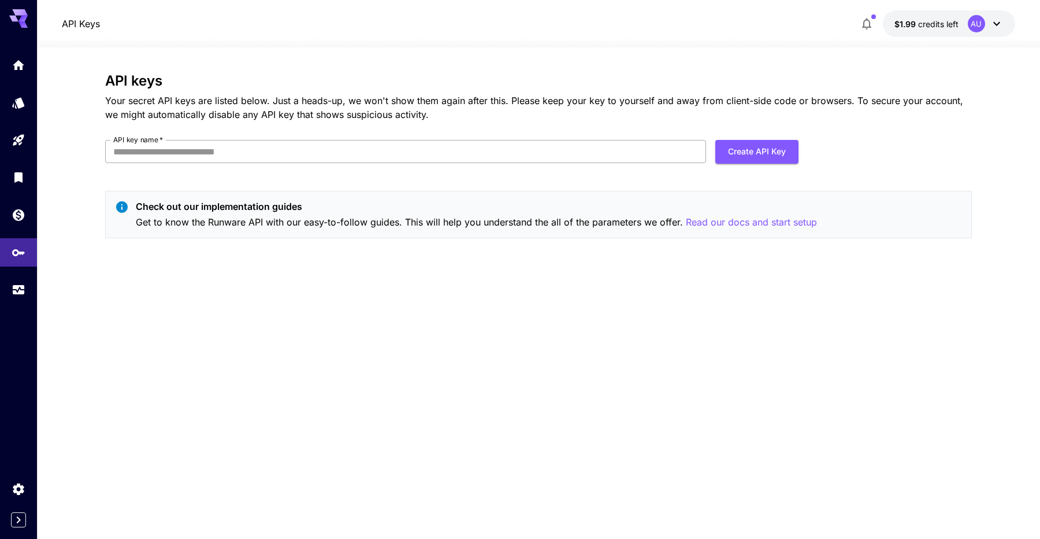
click at [492, 153] on input "API key name   *" at bounding box center [405, 151] width 601 height 23
type input "**********"
click at [772, 142] on button "Create API Key" at bounding box center [756, 152] width 83 height 24
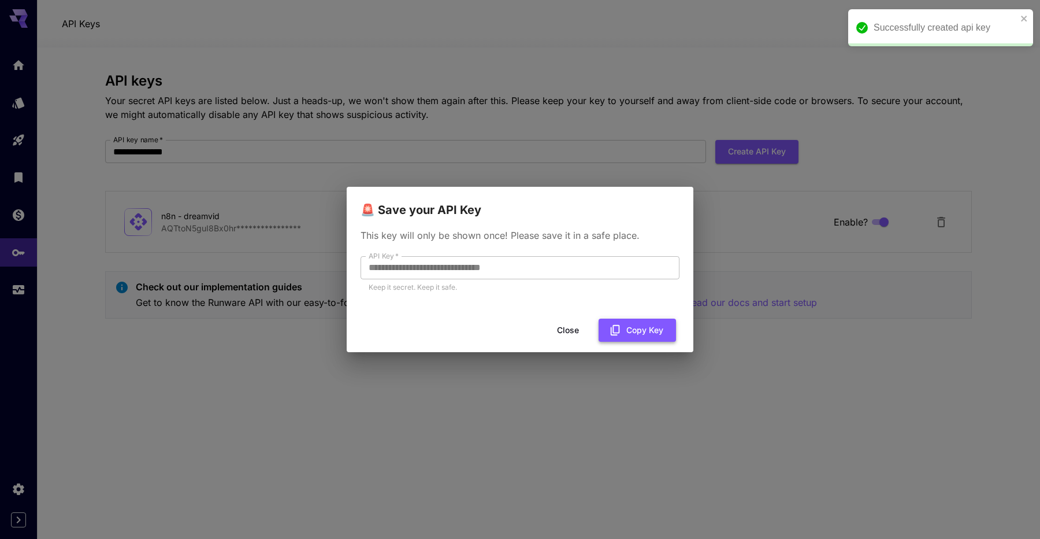
click at [626, 325] on button "Copy Key" at bounding box center [637, 330] width 77 height 24
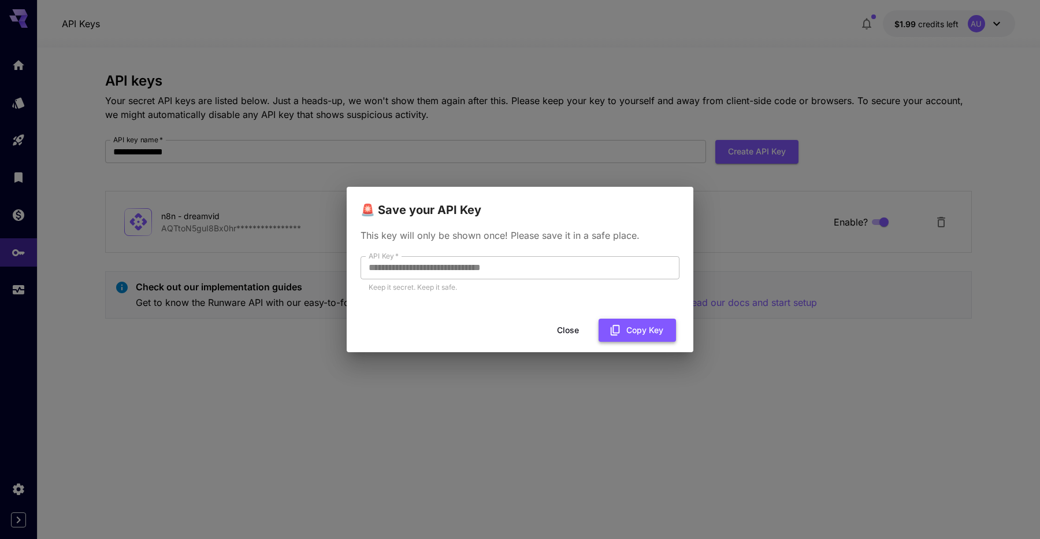
click at [616, 321] on button "Copy Key" at bounding box center [637, 330] width 77 height 24
click at [650, 172] on div "**********" at bounding box center [520, 269] width 1040 height 539
click at [565, 329] on button "Close" at bounding box center [568, 330] width 52 height 24
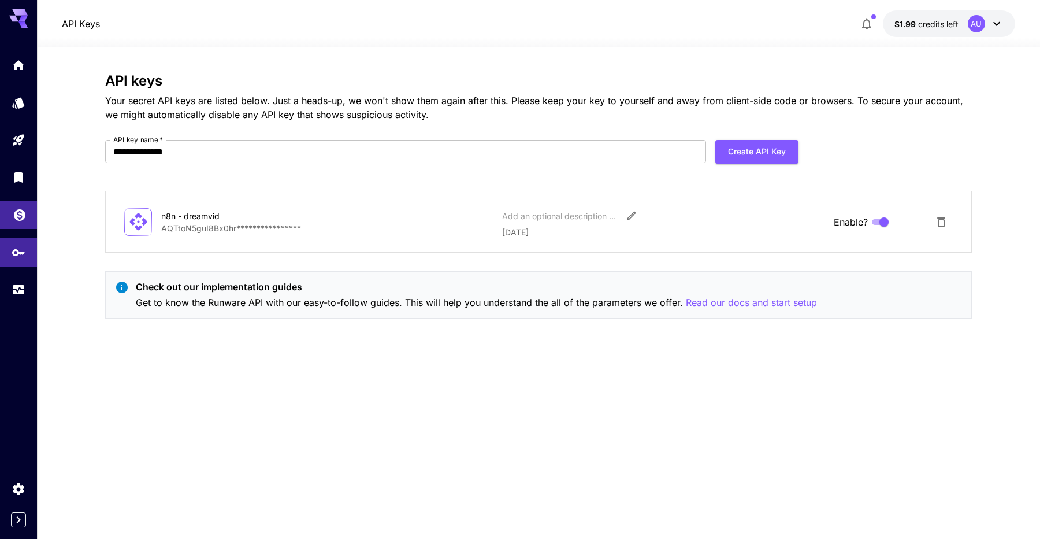
click at [27, 223] on link at bounding box center [18, 215] width 37 height 28
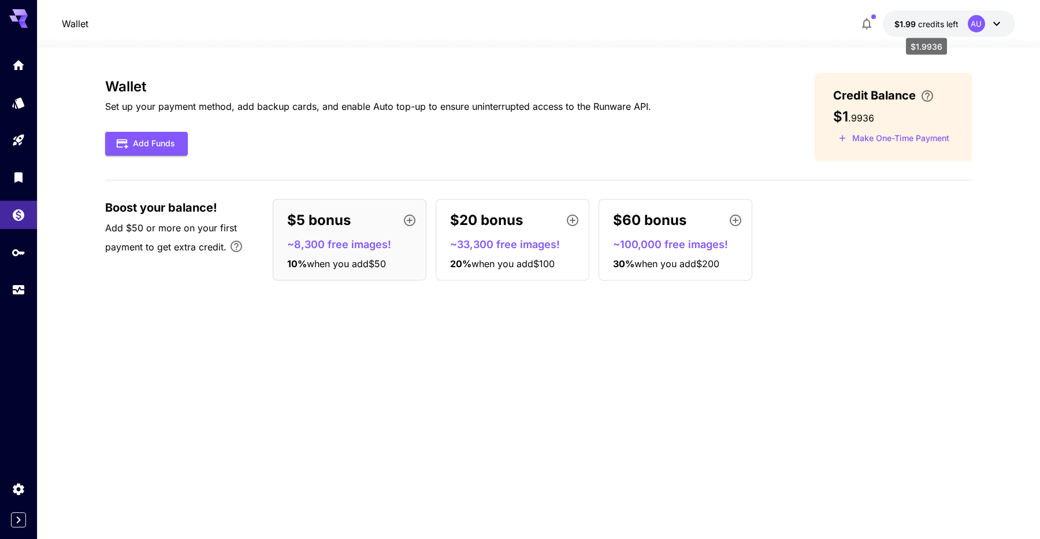
click at [917, 24] on span "$1.99" at bounding box center [906, 24] width 24 height 10
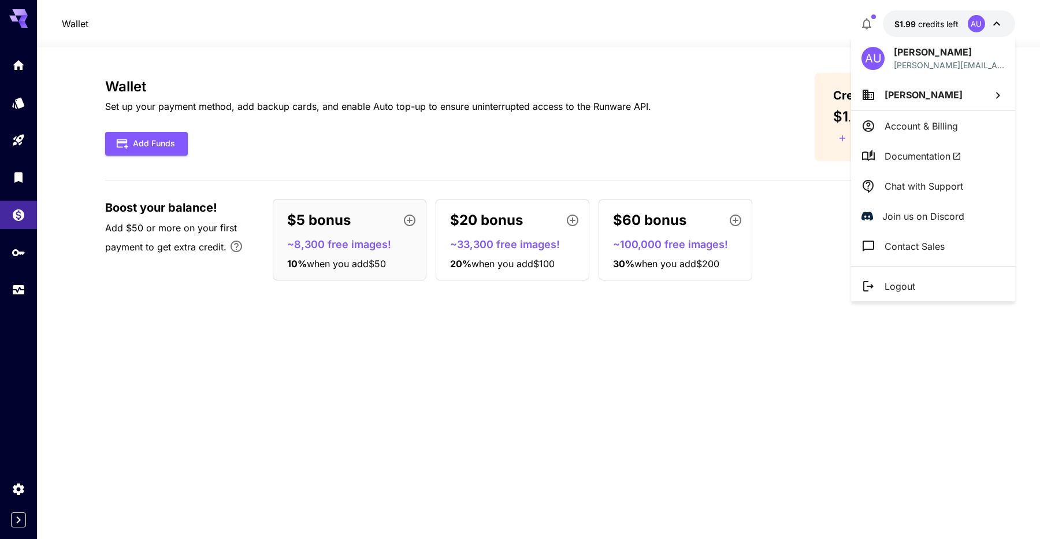
click at [16, 489] on div at bounding box center [520, 269] width 1040 height 539
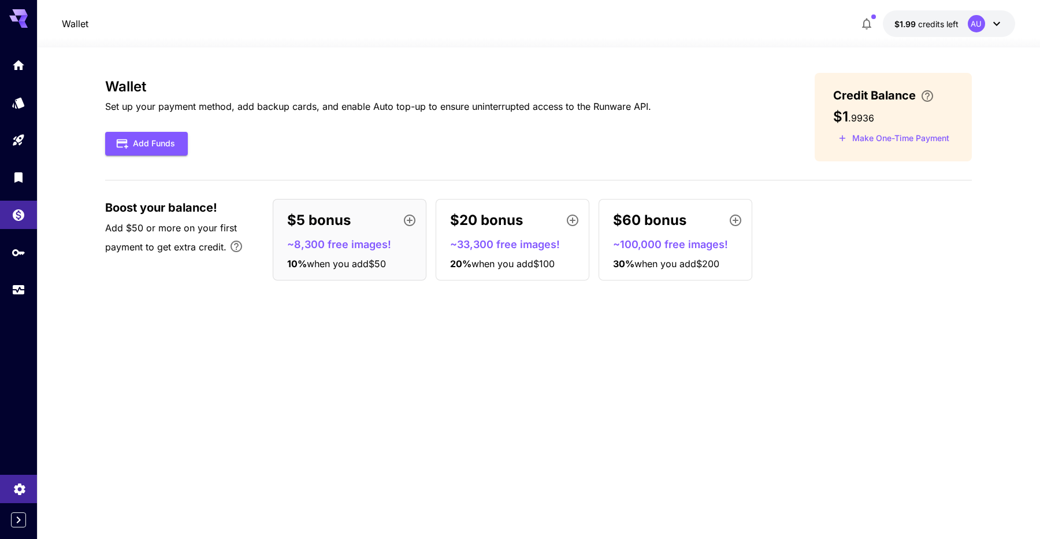
click at [16, 489] on icon "Settings" at bounding box center [20, 485] width 14 height 14
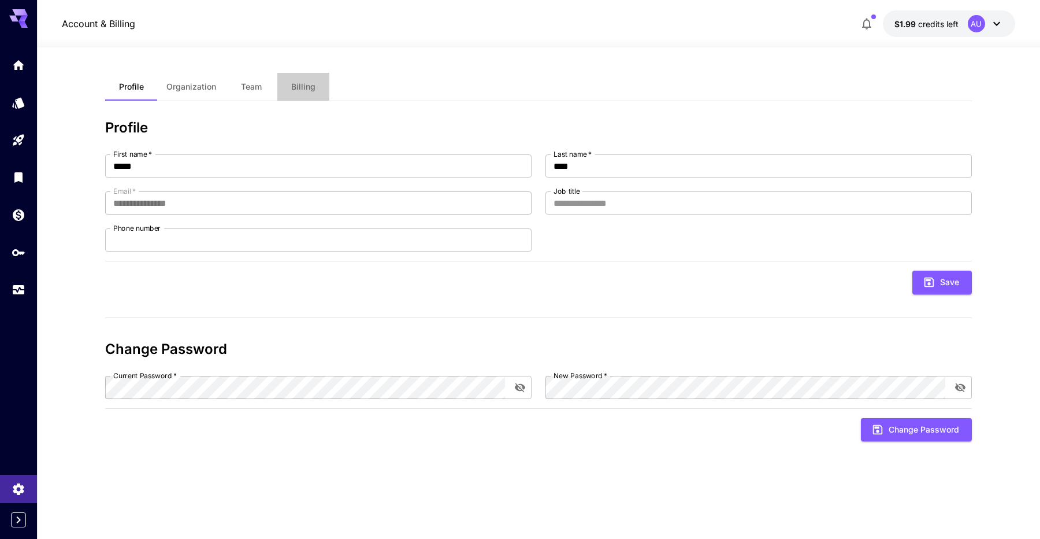
click at [300, 86] on span "Billing" at bounding box center [303, 86] width 24 height 10
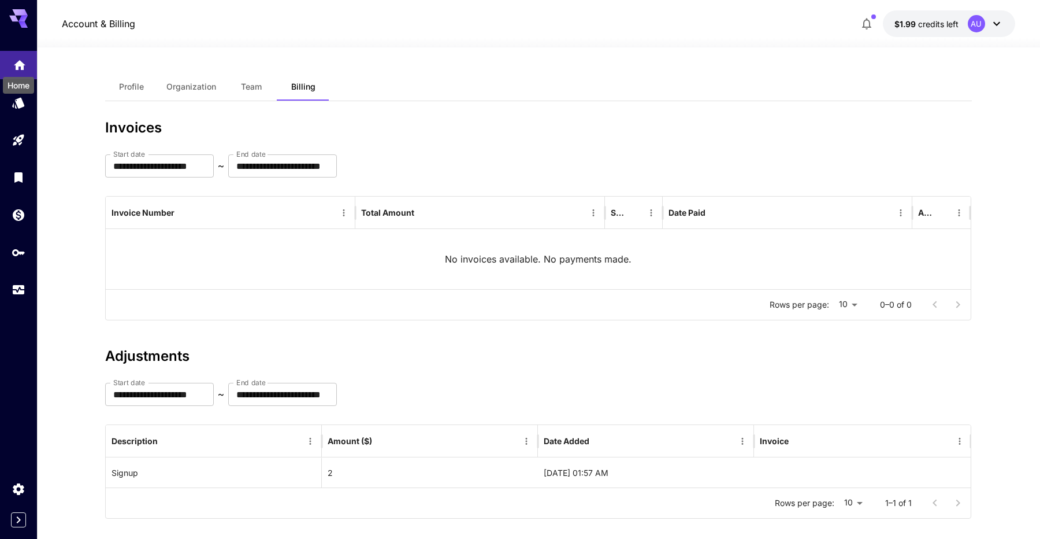
click at [20, 60] on icon "Home" at bounding box center [20, 62] width 12 height 10
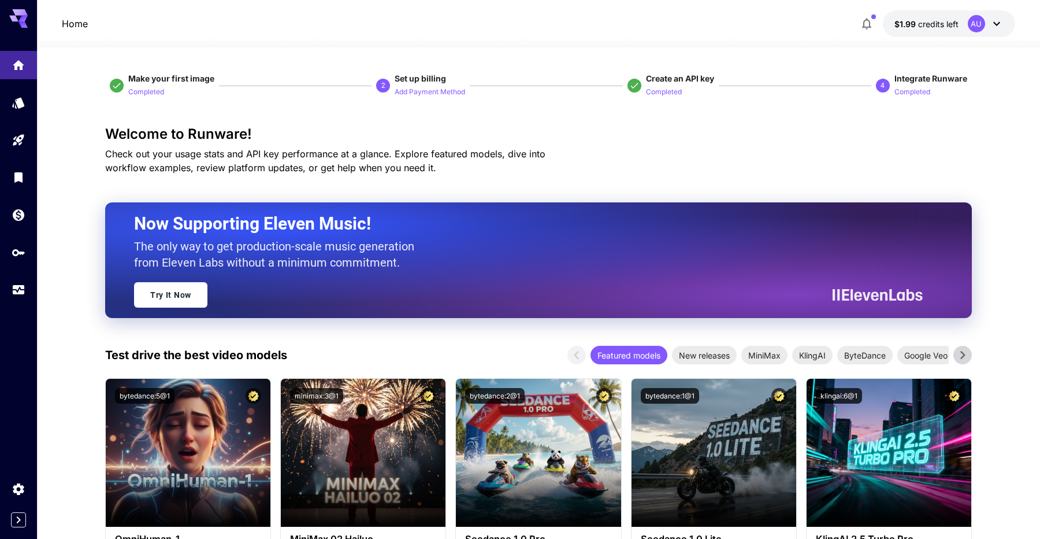
click at [22, 24] on icon at bounding box center [22, 24] width 9 height 6
click at [19, 116] on link at bounding box center [18, 102] width 37 height 28
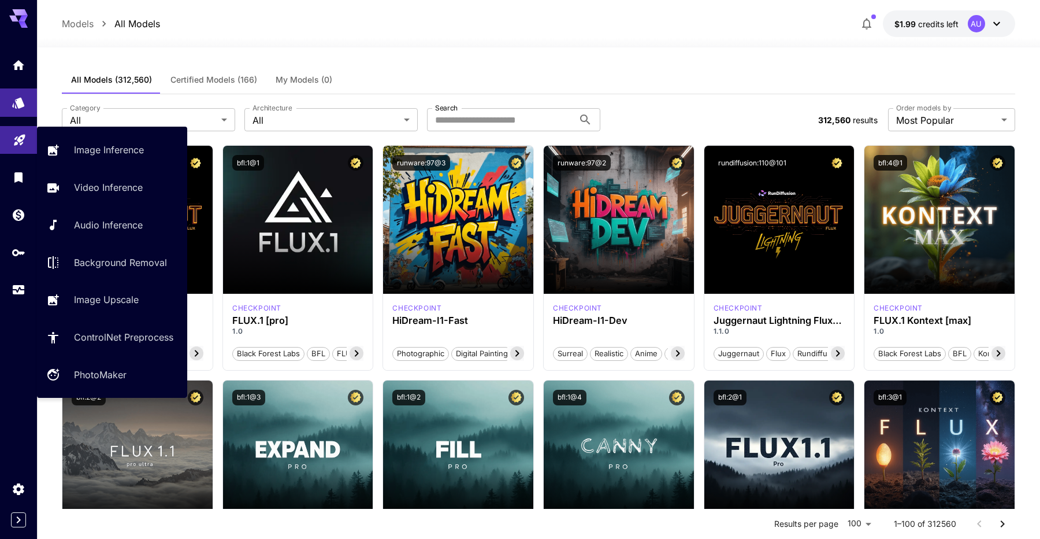
click at [21, 139] on icon "Playground" at bounding box center [20, 136] width 14 height 14
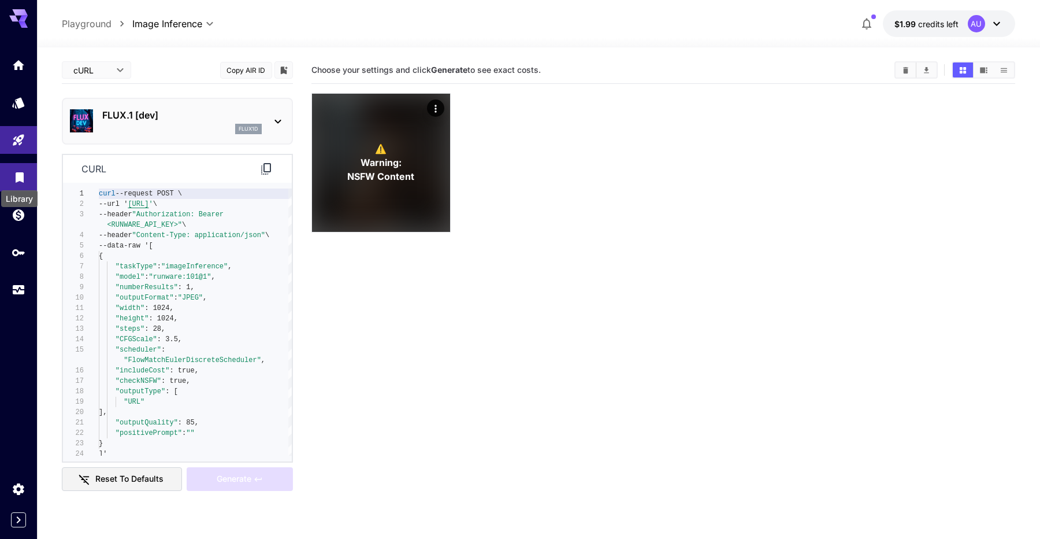
click at [23, 172] on icon "Library" at bounding box center [20, 174] width 14 height 14
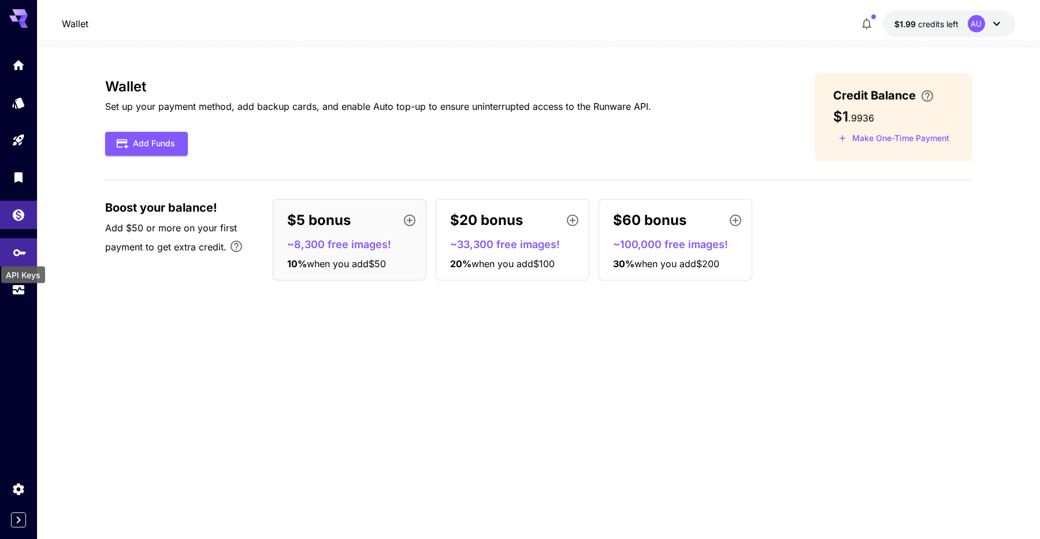
click at [25, 252] on icon "API Keys" at bounding box center [20, 249] width 14 height 14
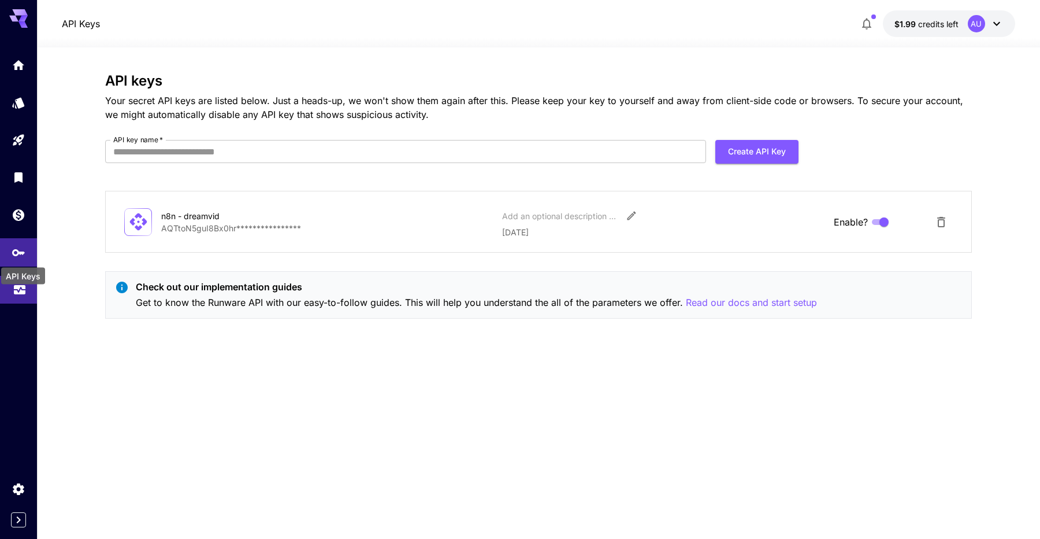
click at [20, 287] on icon "Usage" at bounding box center [20, 286] width 14 height 14
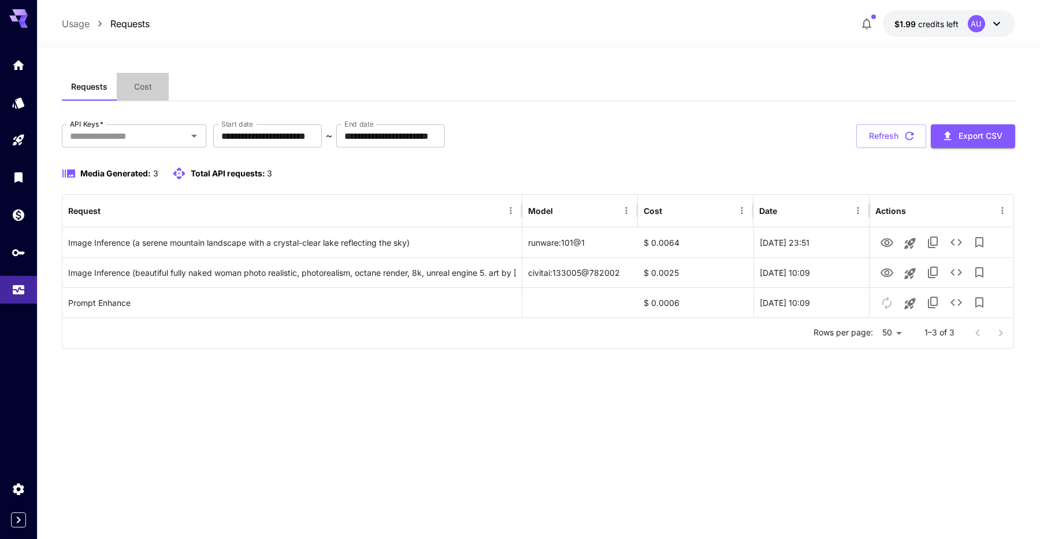
click at [142, 80] on button "Cost" at bounding box center [143, 87] width 52 height 28
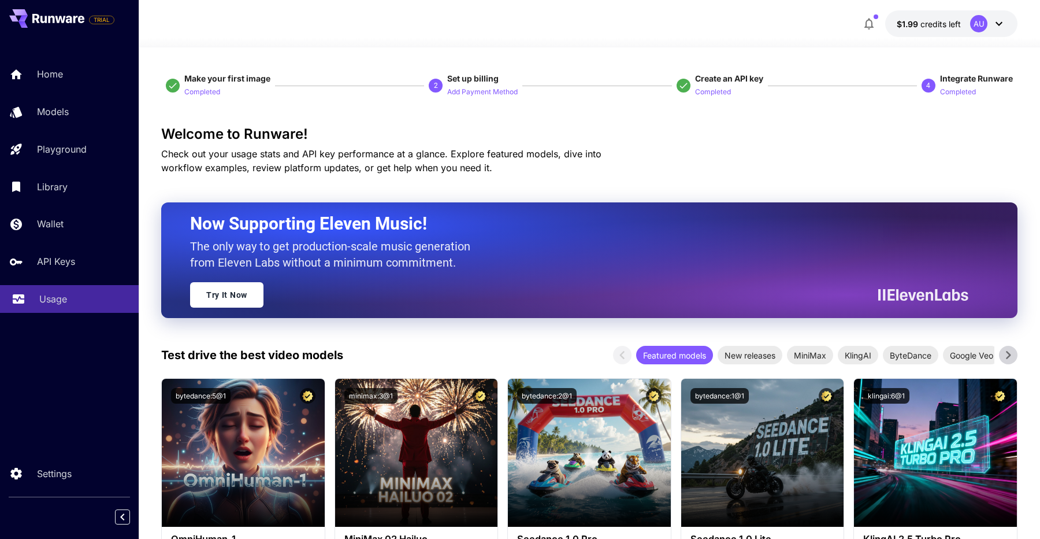
click at [40, 296] on p "Usage" at bounding box center [53, 299] width 28 height 14
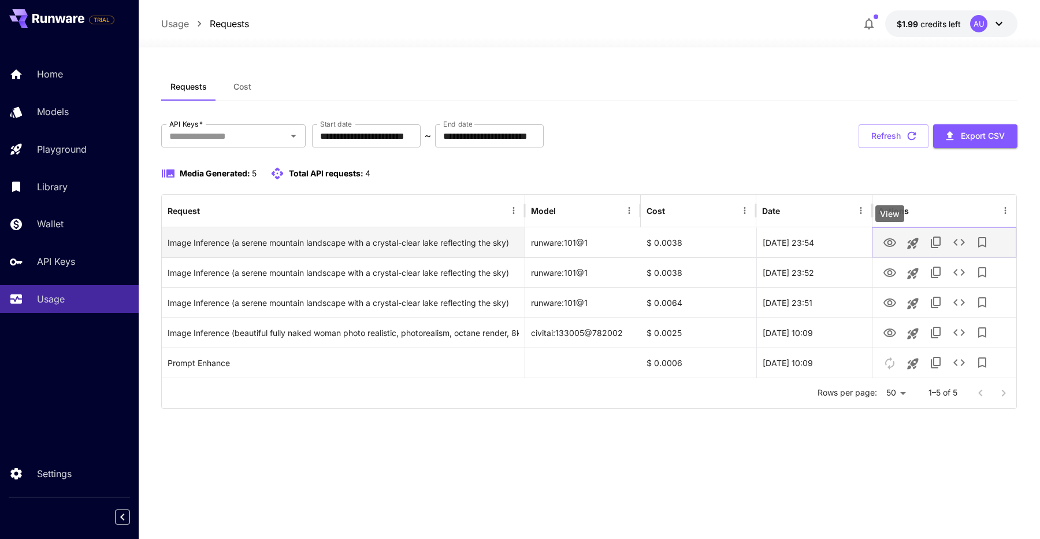
click at [889, 244] on icon "View" at bounding box center [889, 242] width 13 height 9
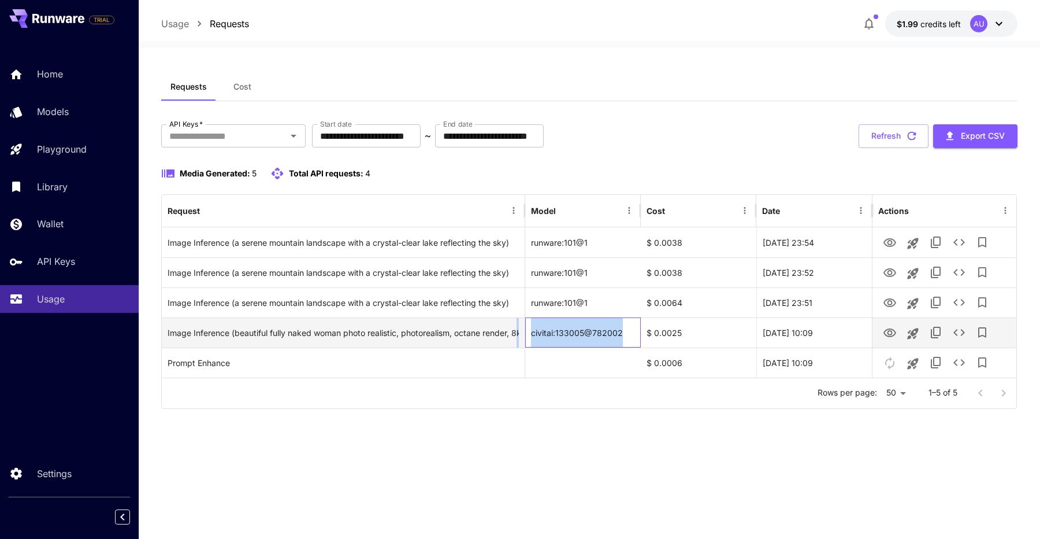
drag, startPoint x: 626, startPoint y: 335, endPoint x: 522, endPoint y: 335, distance: 103.4
click at [522, 335] on div "Image Inference (beautiful fully naked woman photo realistic, photorealism, oct…" at bounding box center [589, 332] width 855 height 30
copy div "k, unreal engine 5. art by artgerm and greg rutkowski and alphonse mucha) civit…"
